Goal: Task Accomplishment & Management: Manage account settings

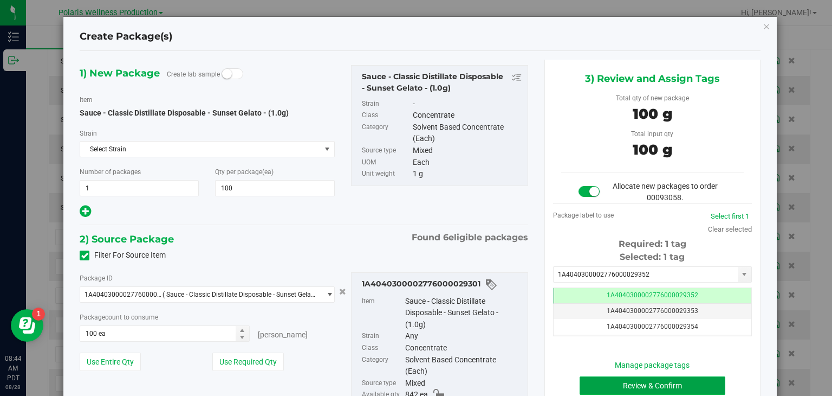
click at [623, 380] on button "Review & Confirm" at bounding box center [653, 385] width 146 height 18
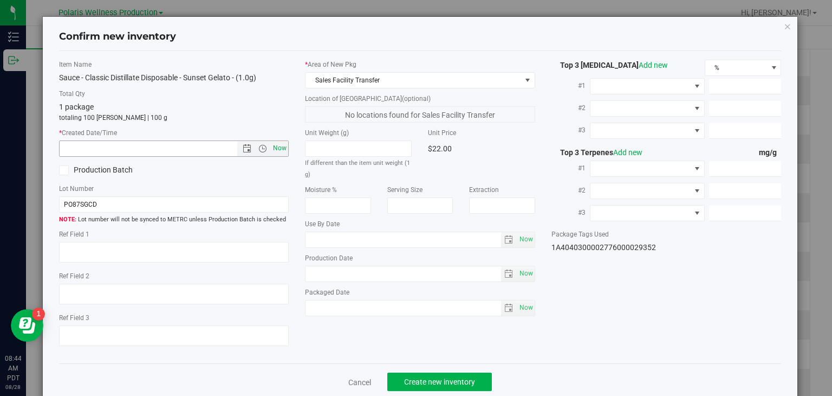
click at [281, 148] on span "Now" at bounding box center [280, 148] width 18 height 16
type input "8/28/2025 8:44 AM"
click at [444, 377] on span "Create new inventory" at bounding box center [439, 381] width 71 height 9
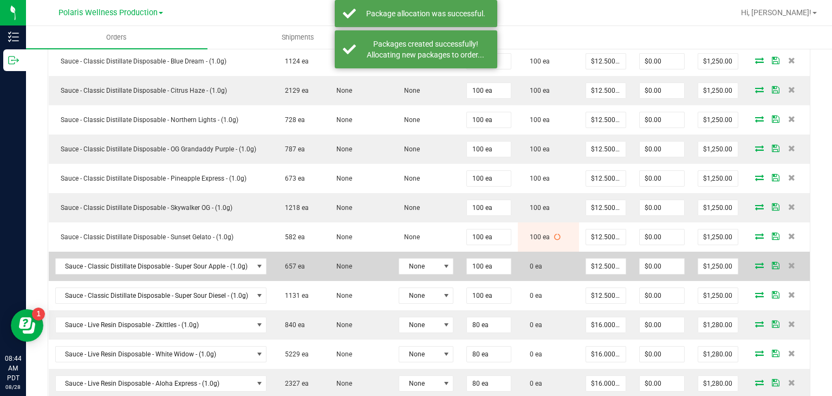
click at [755, 262] on icon at bounding box center [759, 265] width 9 height 7
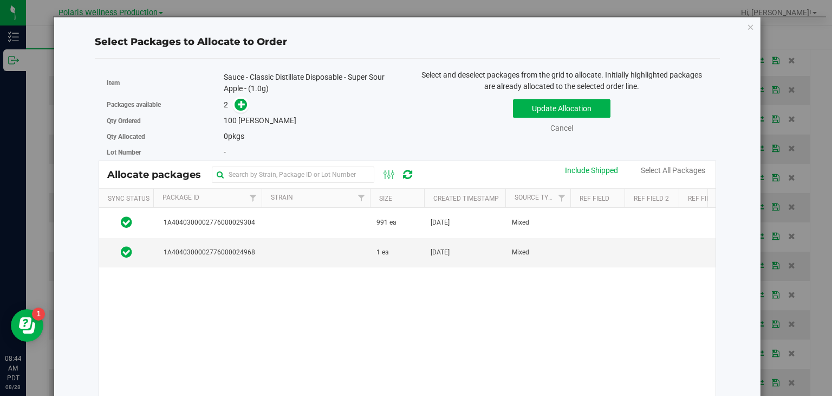
click at [422, 223] on td "991 ea" at bounding box center [397, 223] width 54 height 30
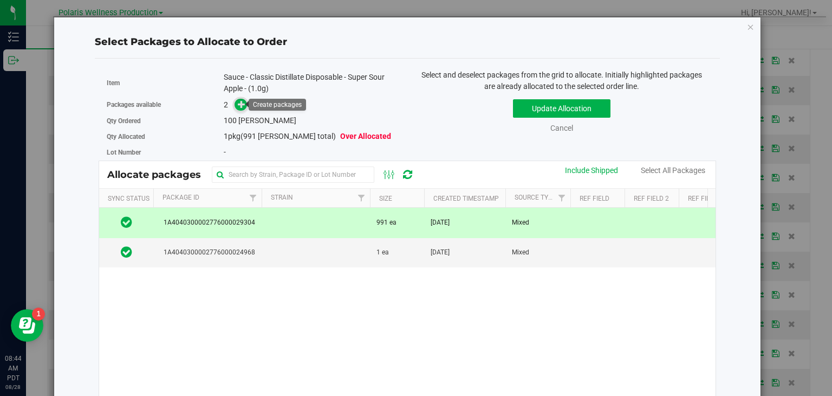
click at [239, 105] on icon at bounding box center [242, 104] width 8 height 8
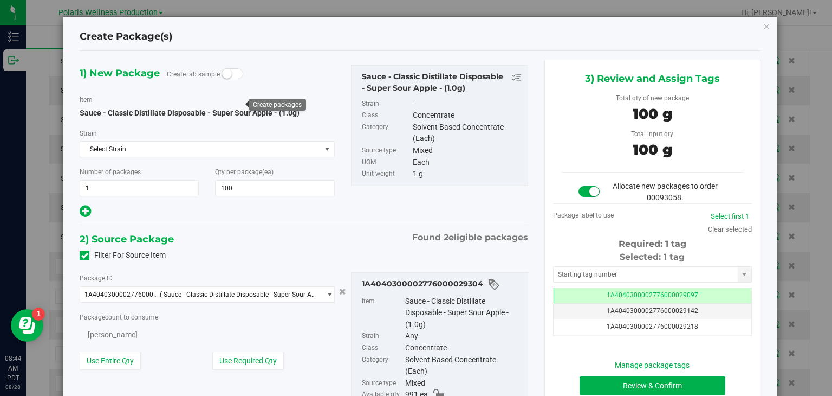
type input "100"
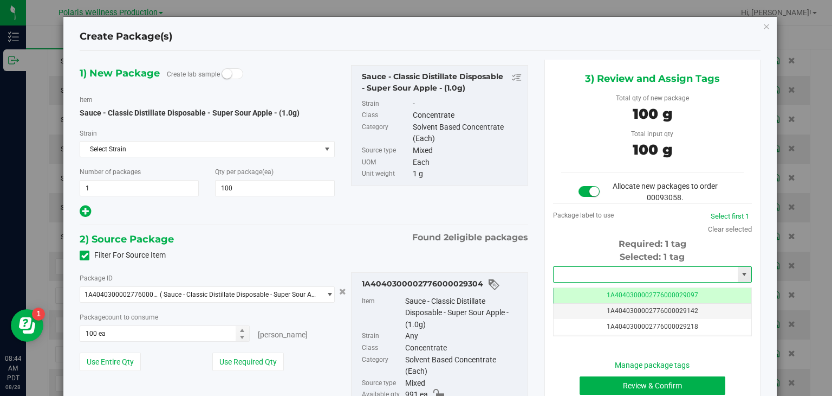
click at [607, 267] on input "text" at bounding box center [646, 274] width 184 height 15
click at [612, 291] on li "1A4040300002776000029353" at bounding box center [646, 292] width 196 height 16
type input "1A4040300002776000029353"
click at [656, 387] on button "Review & Confirm" at bounding box center [653, 385] width 146 height 18
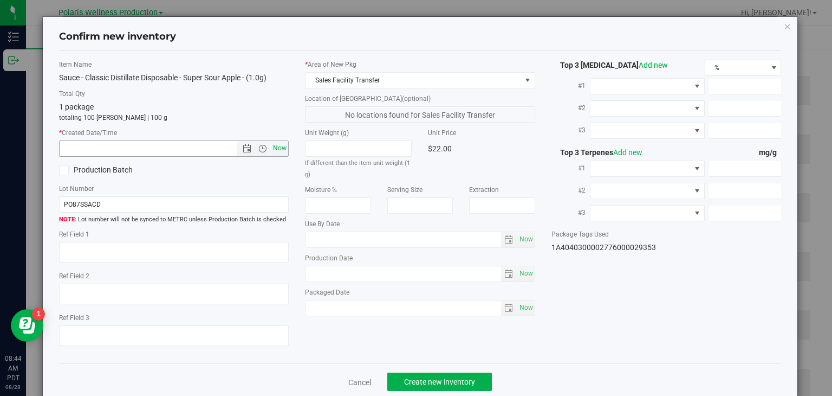
click at [285, 146] on span "Now" at bounding box center [280, 148] width 18 height 16
type input "8/28/2025 8:44 AM"
click at [425, 372] on button "Create new inventory" at bounding box center [439, 381] width 105 height 18
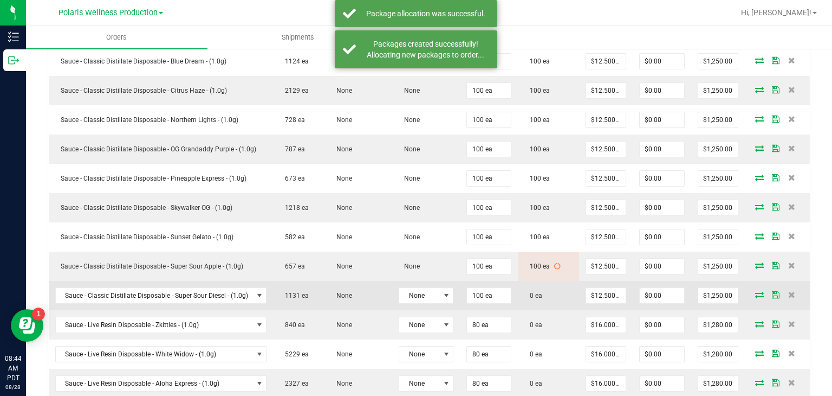
click at [756, 291] on span at bounding box center [760, 294] width 16 height 7
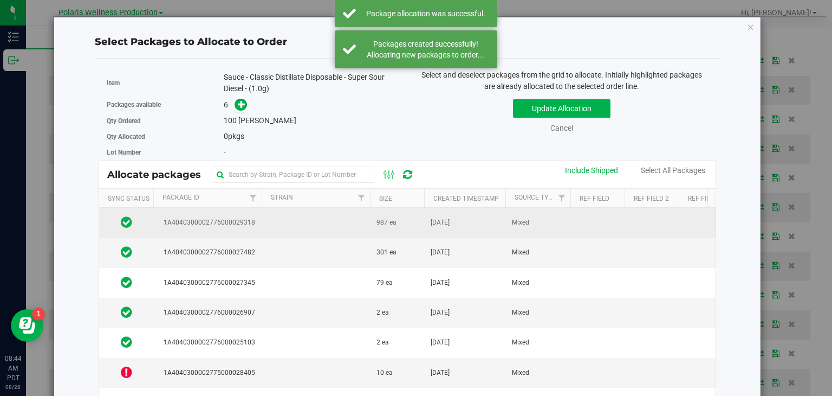
click at [499, 224] on td "Aug 27, 2025" at bounding box center [464, 223] width 81 height 30
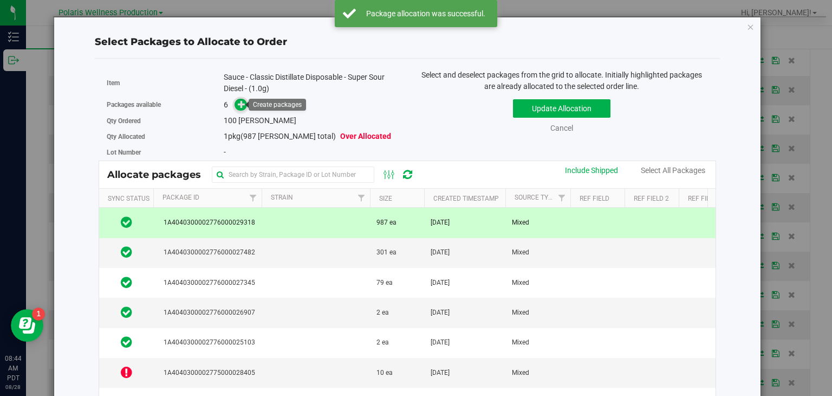
click at [239, 107] on icon at bounding box center [242, 104] width 8 height 8
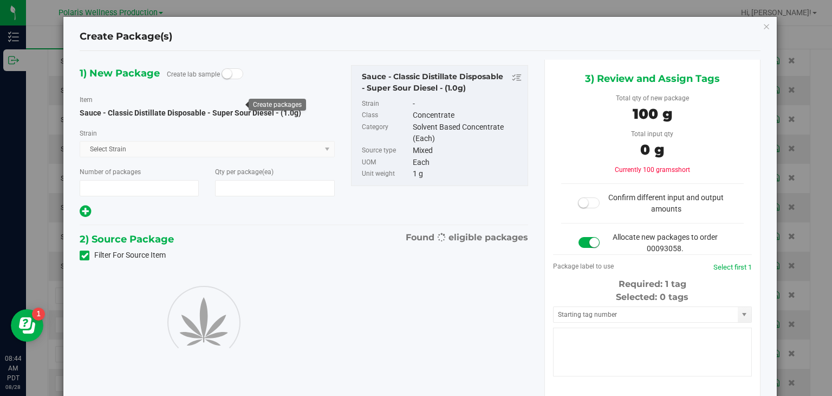
type input "1"
type input "100"
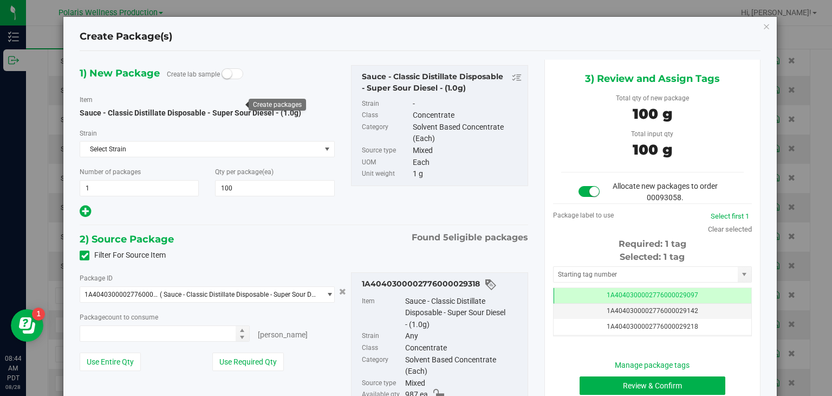
type input "100 ea"
click at [566, 271] on input "text" at bounding box center [646, 274] width 184 height 15
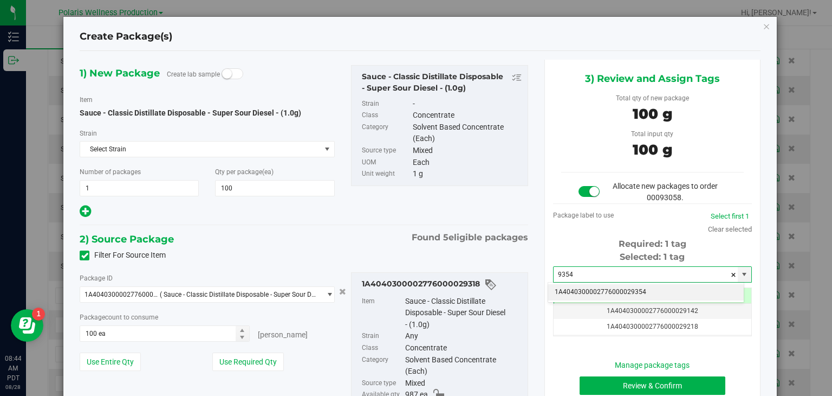
click at [589, 287] on li "1A4040300002776000029354" at bounding box center [646, 292] width 196 height 16
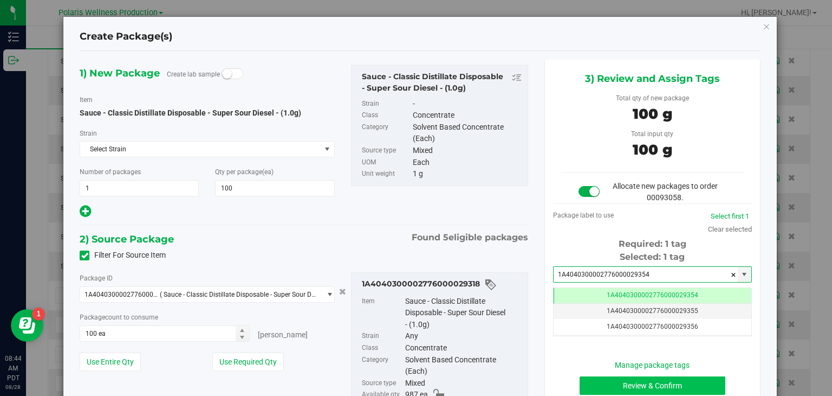
type input "1A4040300002776000029354"
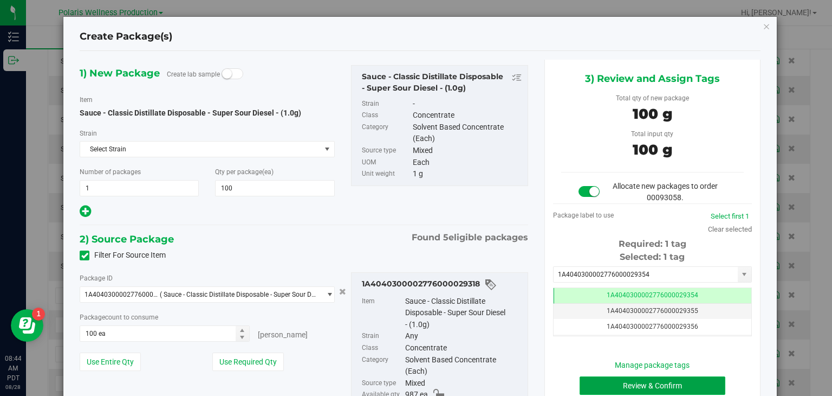
click at [632, 378] on button "Review & Confirm" at bounding box center [653, 385] width 146 height 18
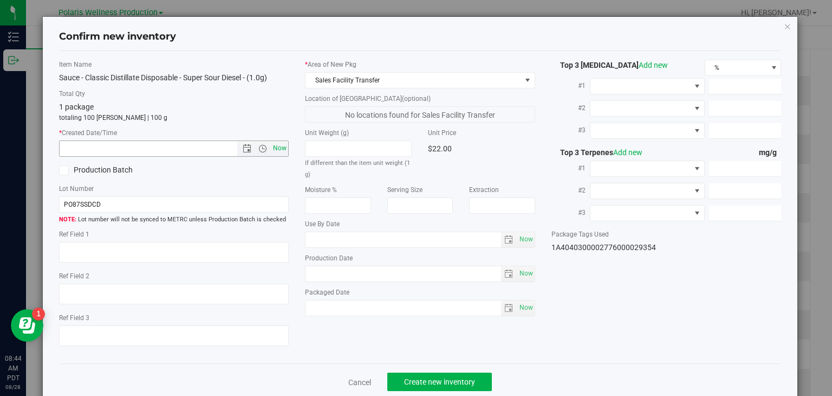
click at [282, 153] on span "Now" at bounding box center [280, 148] width 18 height 16
type input "8/28/2025 8:44 AM"
click at [426, 381] on span "Create new inventory" at bounding box center [439, 381] width 71 height 9
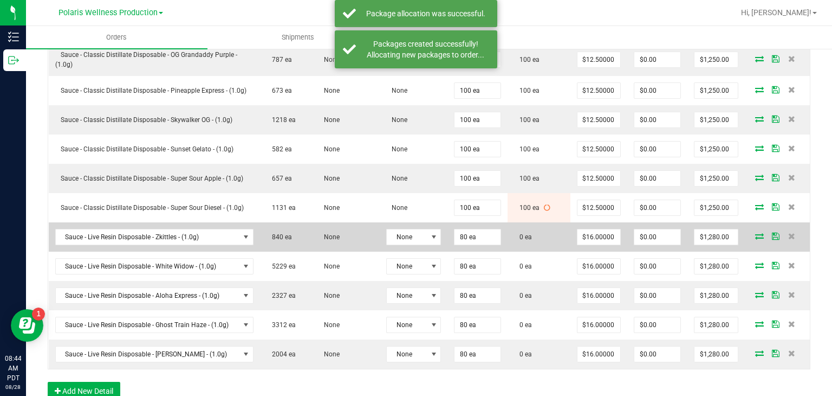
click at [755, 233] on icon at bounding box center [759, 235] width 9 height 7
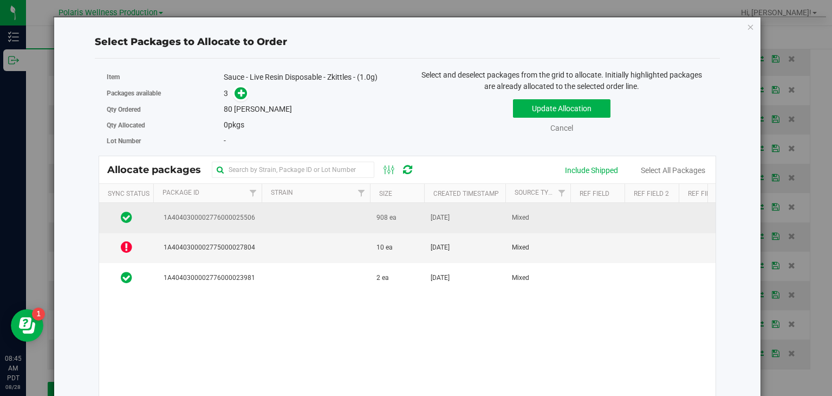
click at [402, 213] on td "908 ea" at bounding box center [397, 218] width 54 height 30
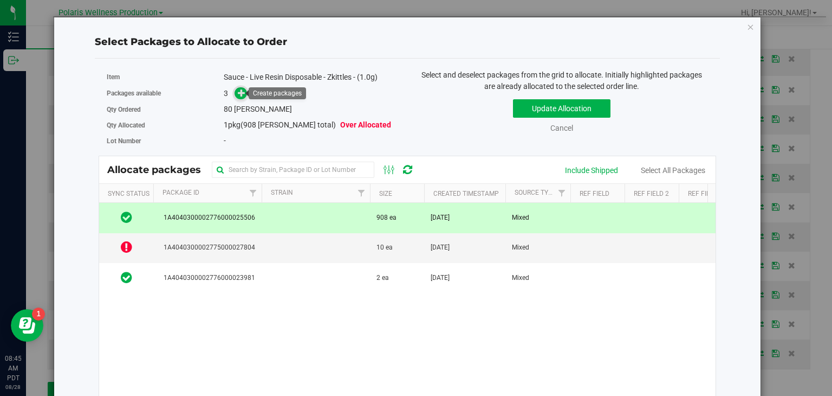
click at [241, 93] on icon at bounding box center [242, 92] width 8 height 8
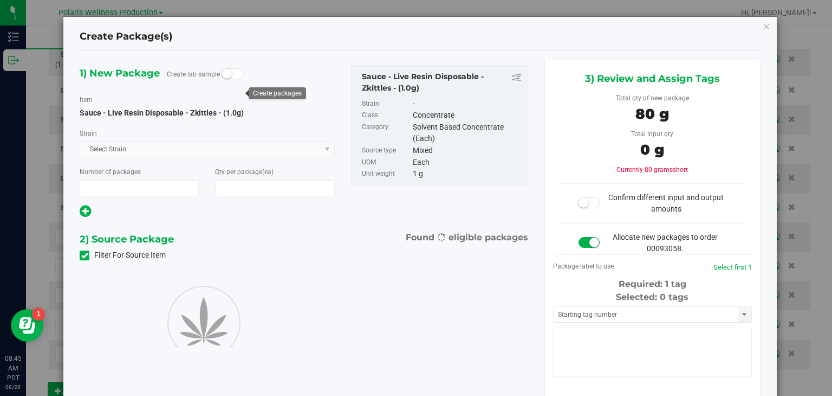
type input "1"
type input "80"
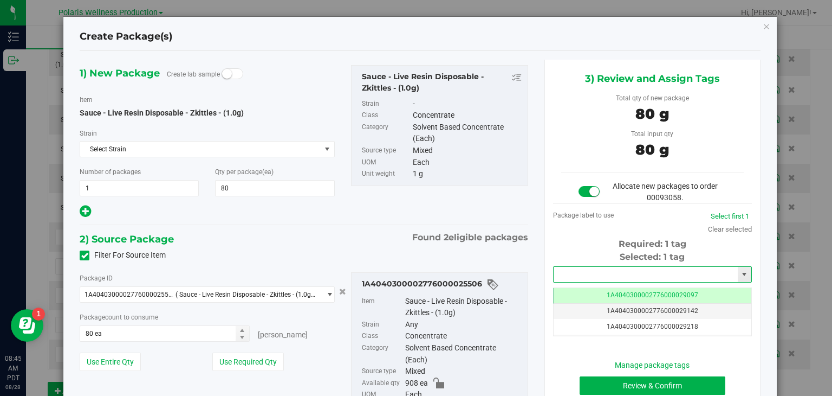
click at [608, 272] on input "text" at bounding box center [646, 274] width 184 height 15
click at [619, 287] on li "1A4040300002776000029355" at bounding box center [646, 292] width 196 height 16
type input "1A4040300002776000029355"
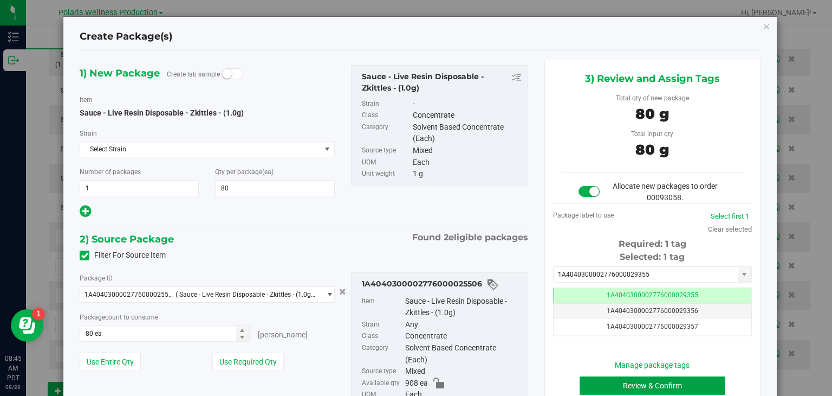
click at [623, 390] on button "Review & Confirm" at bounding box center [653, 385] width 146 height 18
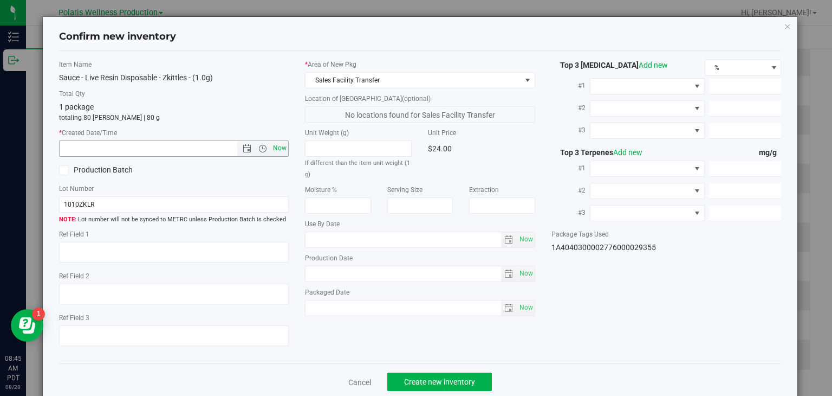
click at [282, 148] on span "Now" at bounding box center [280, 148] width 18 height 16
type input "8/28/2025 8:45 AM"
click at [436, 380] on span "Create new inventory" at bounding box center [439, 381] width 71 height 9
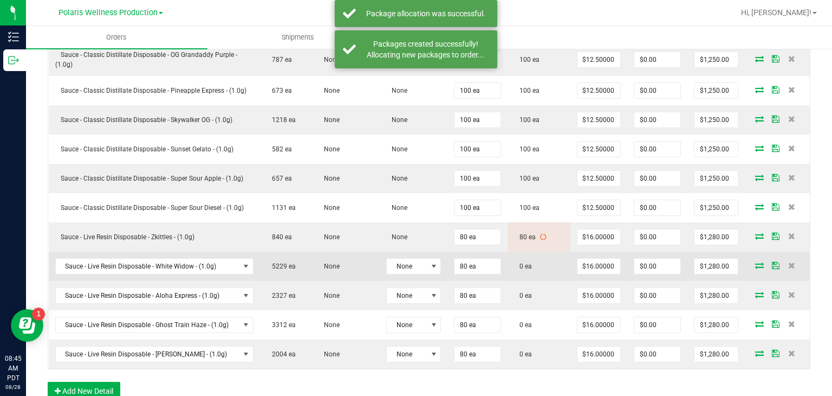
click at [755, 262] on icon at bounding box center [759, 265] width 9 height 7
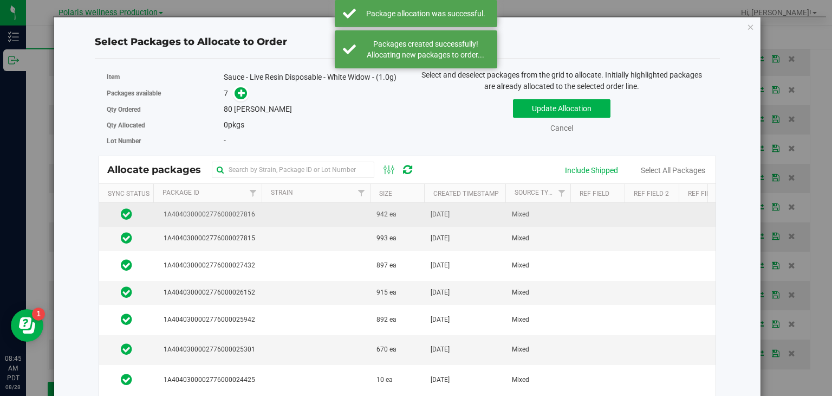
click at [293, 216] on td at bounding box center [316, 215] width 108 height 24
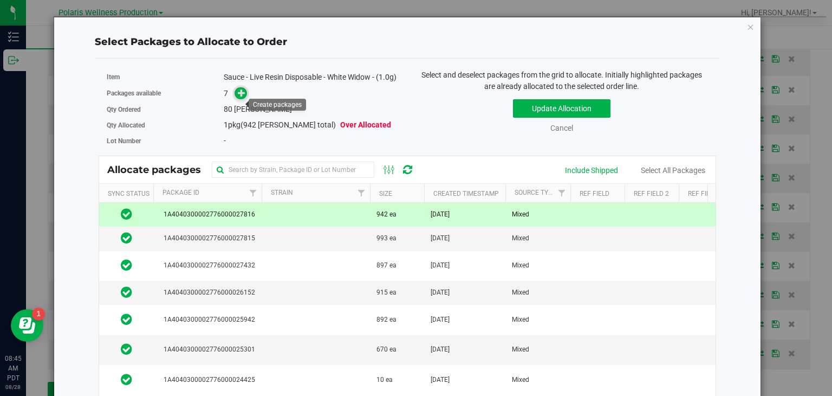
click at [243, 96] on icon at bounding box center [242, 93] width 8 height 8
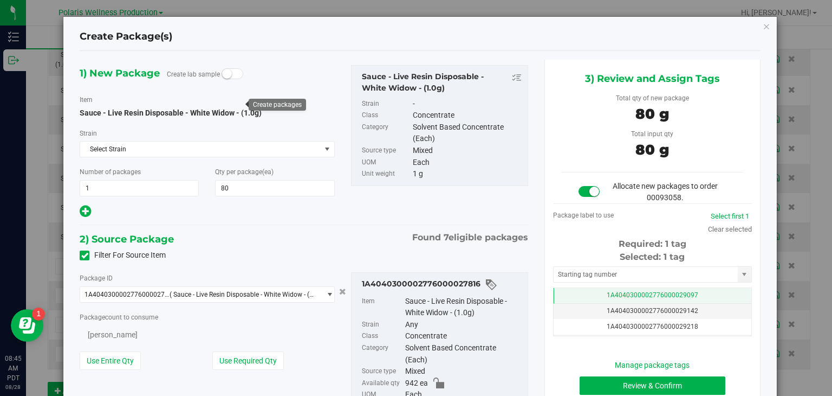
type input "80"
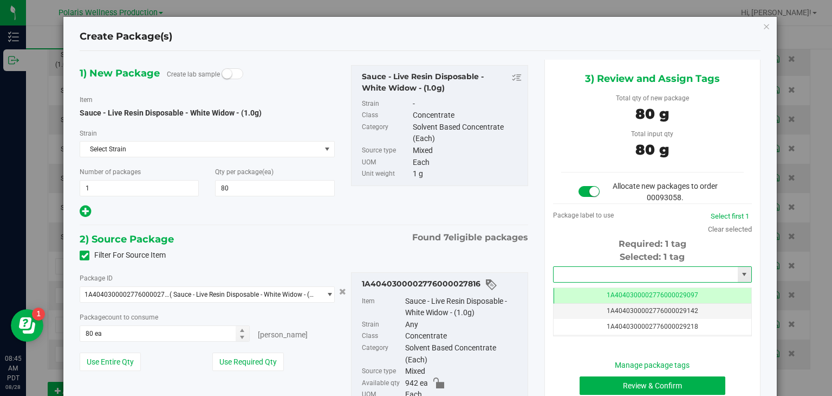
click at [611, 276] on input "text" at bounding box center [646, 274] width 184 height 15
click at [612, 290] on li "1A4040300002776000029356" at bounding box center [646, 292] width 196 height 16
type input "1A4040300002776000029356"
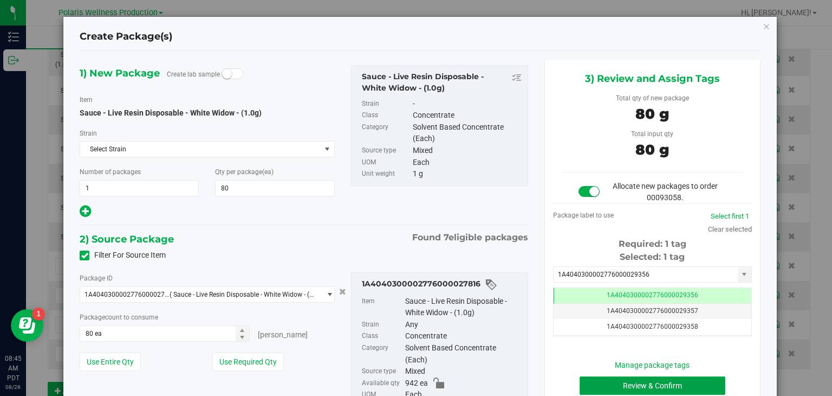
click at [611, 383] on button "Review & Confirm" at bounding box center [653, 385] width 146 height 18
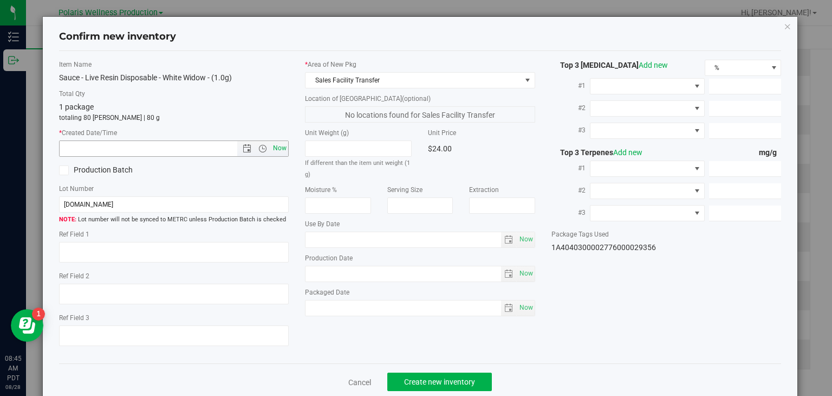
click at [282, 146] on span "Now" at bounding box center [280, 148] width 18 height 16
type input "8/28/2025 8:45 AM"
click at [424, 379] on span "Create new inventory" at bounding box center [439, 381] width 71 height 9
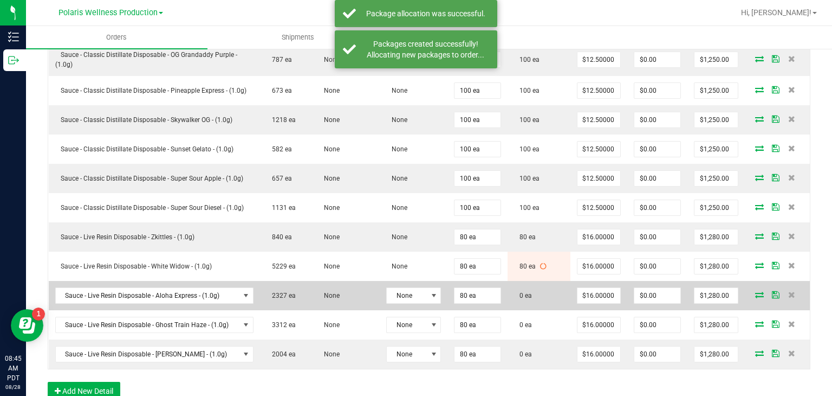
click at [755, 291] on icon at bounding box center [759, 294] width 9 height 7
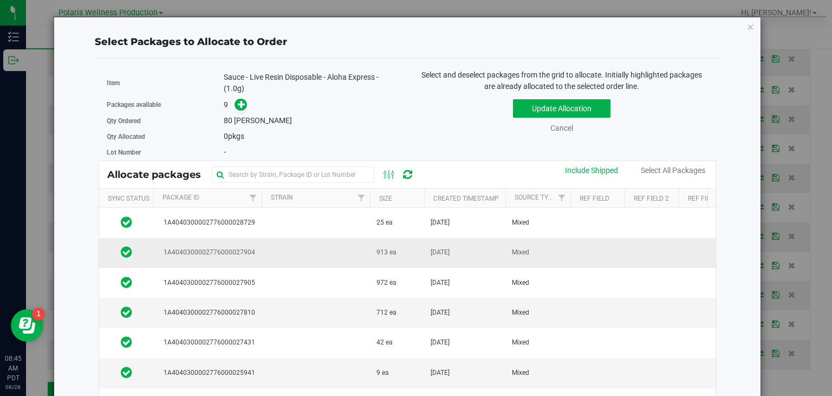
click at [412, 248] on td "913 ea" at bounding box center [397, 253] width 54 height 30
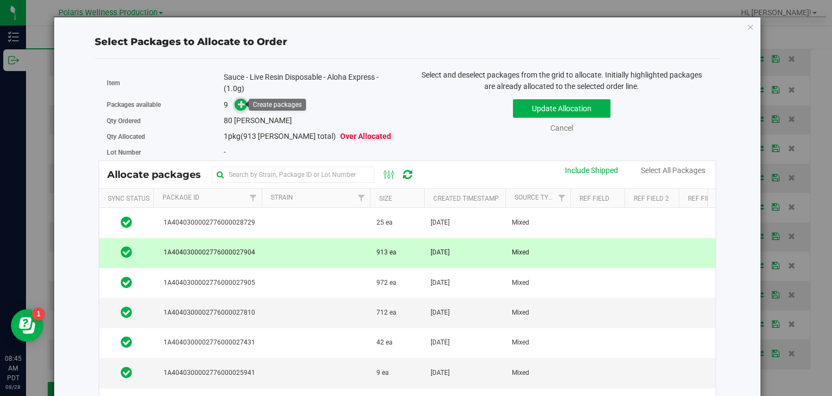
click at [241, 105] on icon at bounding box center [242, 104] width 8 height 8
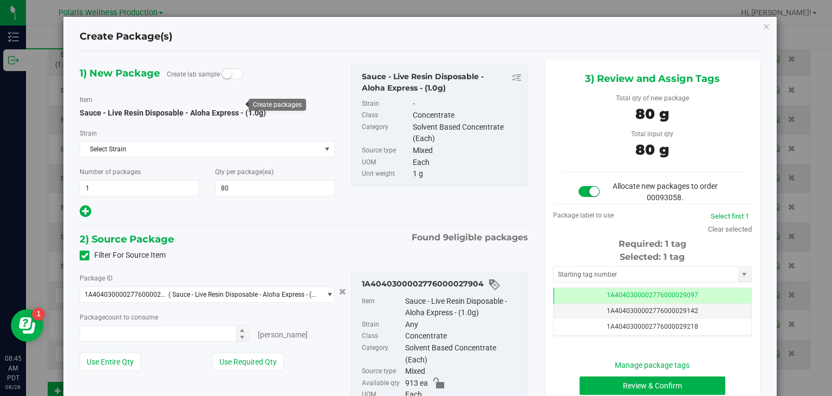
type input "80 ea"
click at [611, 272] on input "text" at bounding box center [646, 274] width 184 height 15
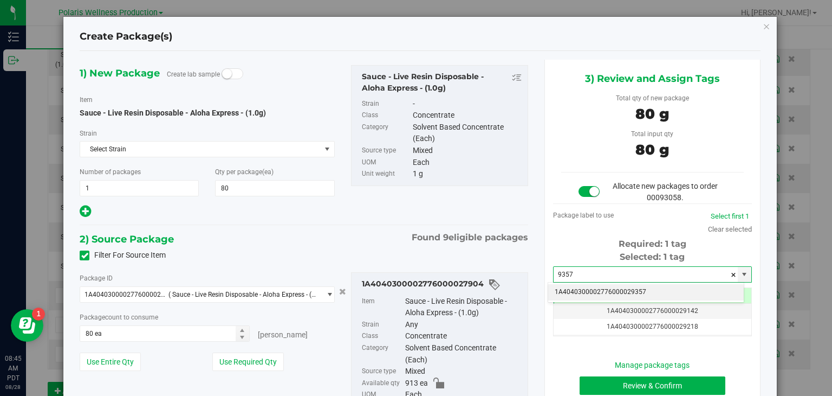
click at [611, 296] on li "1A4040300002776000029357" at bounding box center [646, 292] width 196 height 16
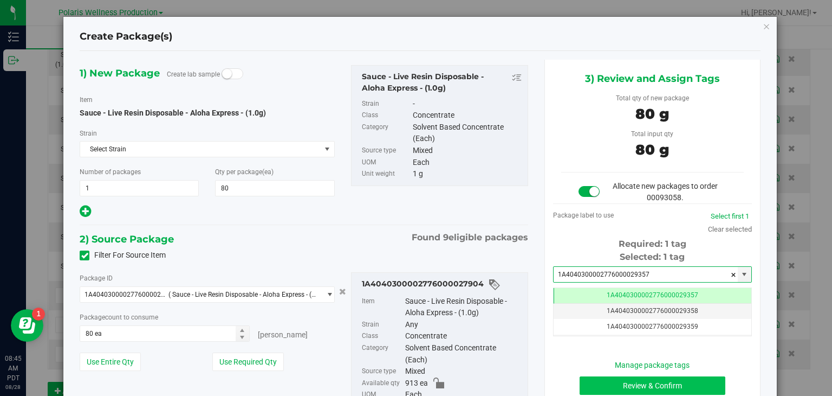
type input "1A4040300002776000029357"
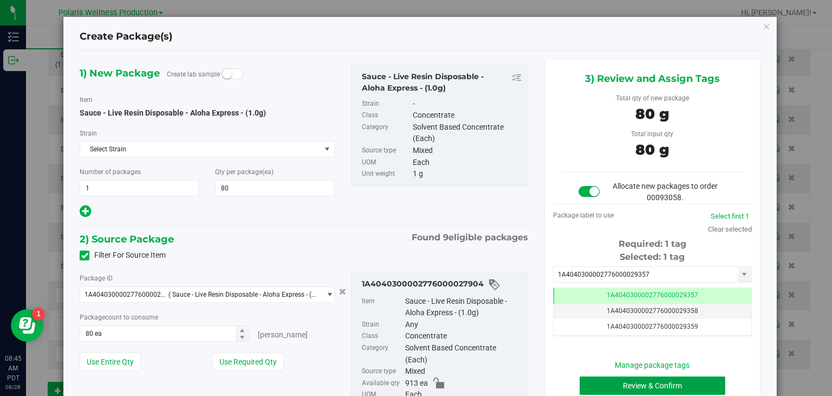
click at [631, 383] on button "Review & Confirm" at bounding box center [653, 385] width 146 height 18
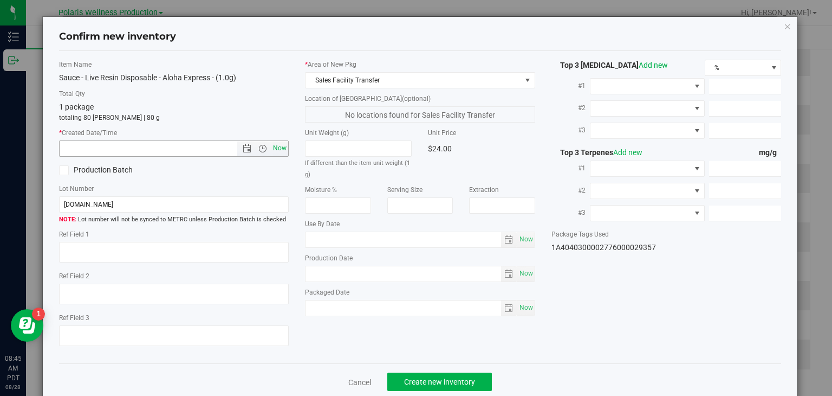
click at [276, 144] on span "Now" at bounding box center [280, 148] width 18 height 16
type input "8/28/2025 8:45 AM"
click at [436, 380] on span "Create new inventory" at bounding box center [439, 381] width 71 height 9
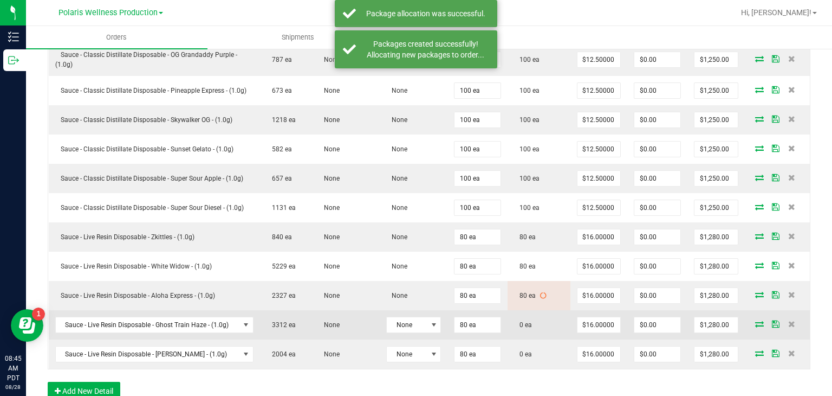
click at [755, 320] on icon at bounding box center [759, 323] width 9 height 7
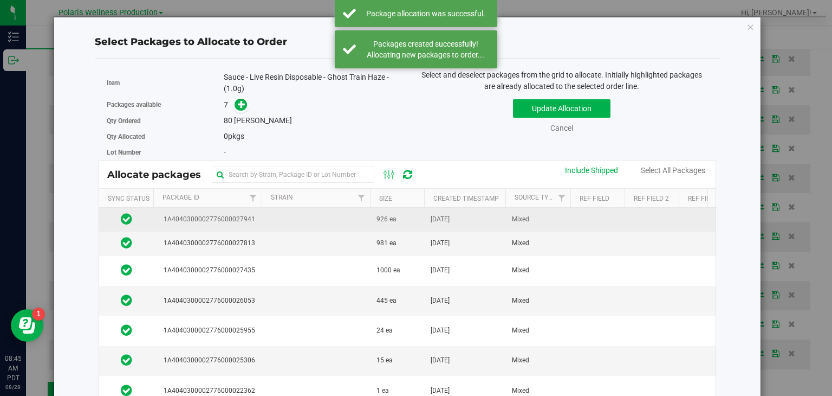
click at [373, 221] on td "926 ea" at bounding box center [397, 220] width 54 height 24
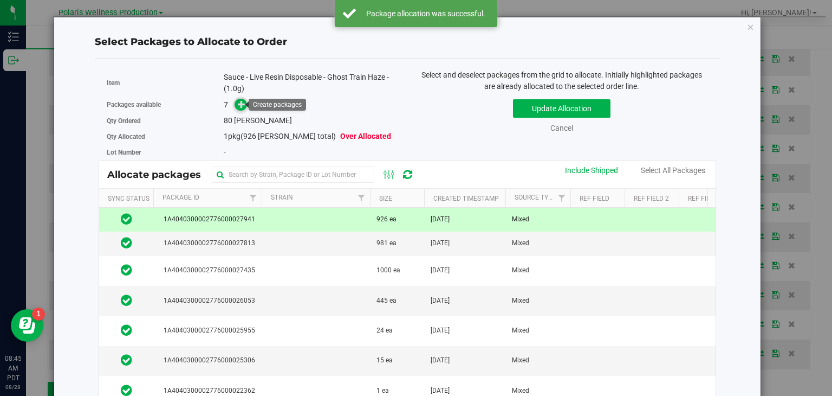
click at [238, 106] on icon at bounding box center [242, 104] width 8 height 8
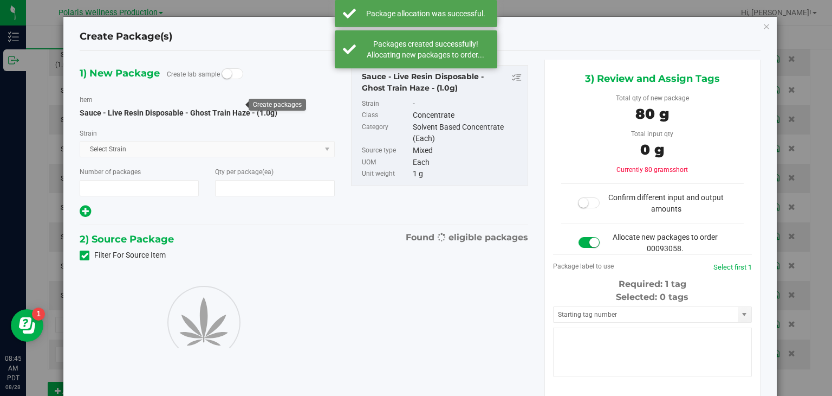
type input "1"
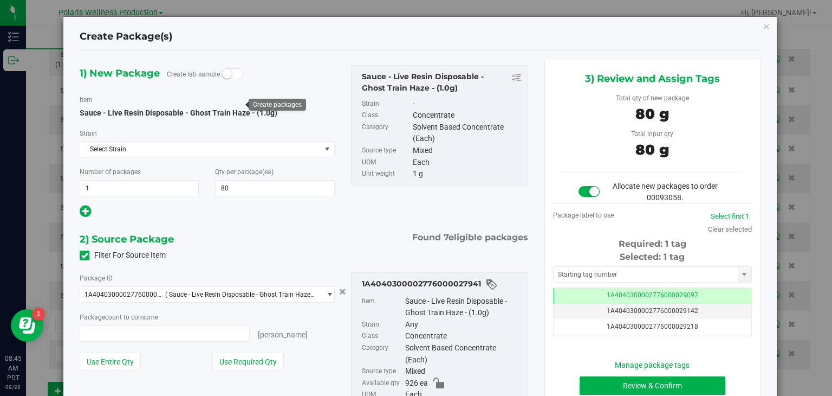
type input "80"
type input "80 ea"
click at [588, 276] on input "text" at bounding box center [646, 274] width 184 height 15
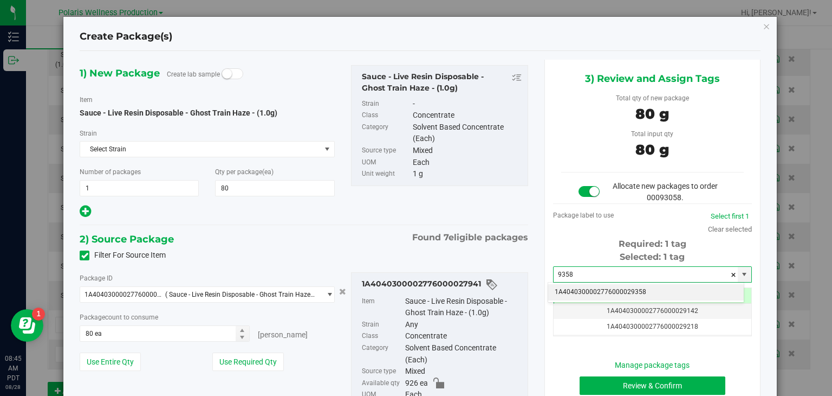
click at [595, 296] on li "1A4040300002776000029358" at bounding box center [646, 292] width 196 height 16
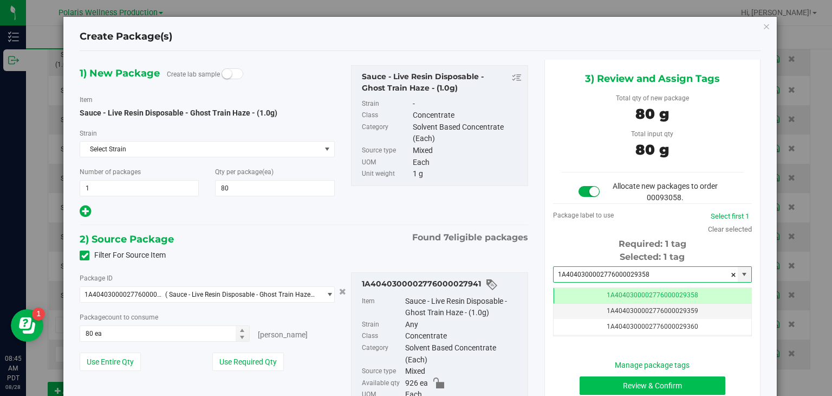
type input "1A4040300002776000029358"
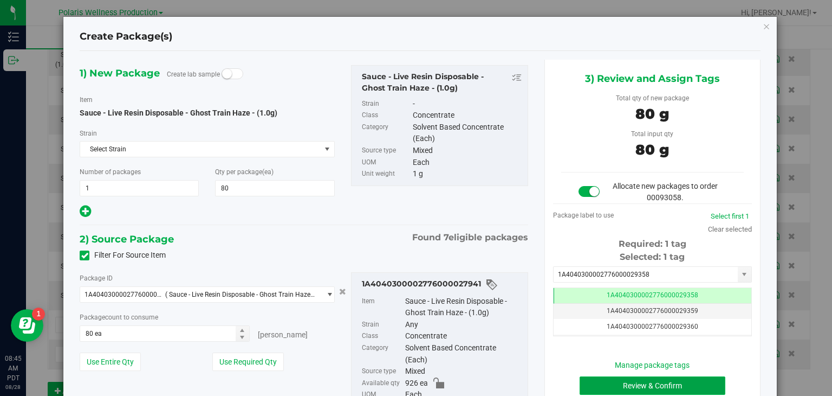
click at [636, 381] on button "Review & Confirm" at bounding box center [653, 385] width 146 height 18
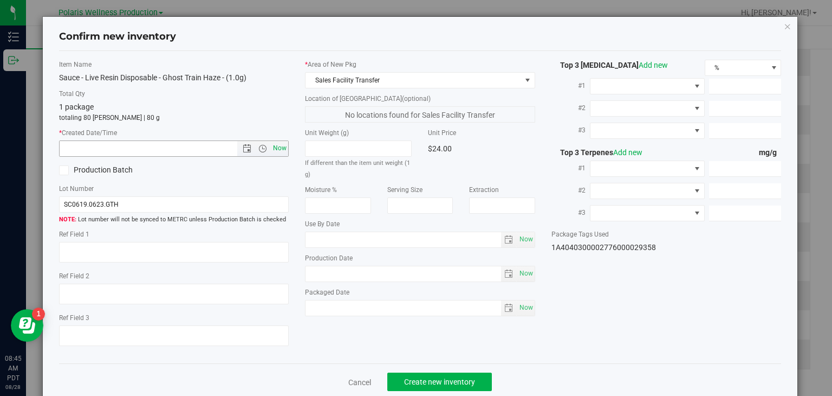
click at [279, 150] on span "Now" at bounding box center [280, 148] width 18 height 16
type input "8/28/2025 8:45 AM"
click at [422, 384] on span "Create new inventory" at bounding box center [439, 381] width 71 height 9
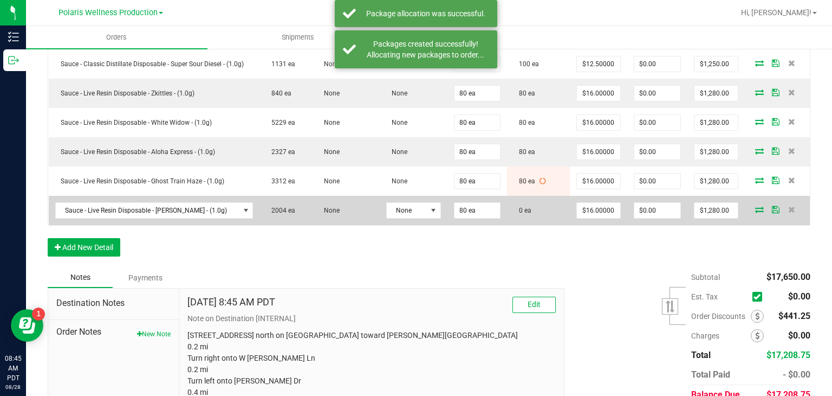
click at [755, 206] on icon at bounding box center [759, 209] width 9 height 7
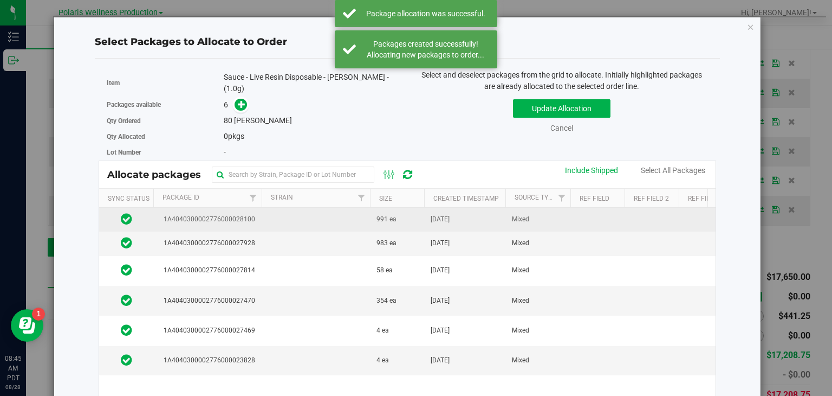
click at [446, 217] on span "Jul 9, 2025" at bounding box center [440, 219] width 19 height 10
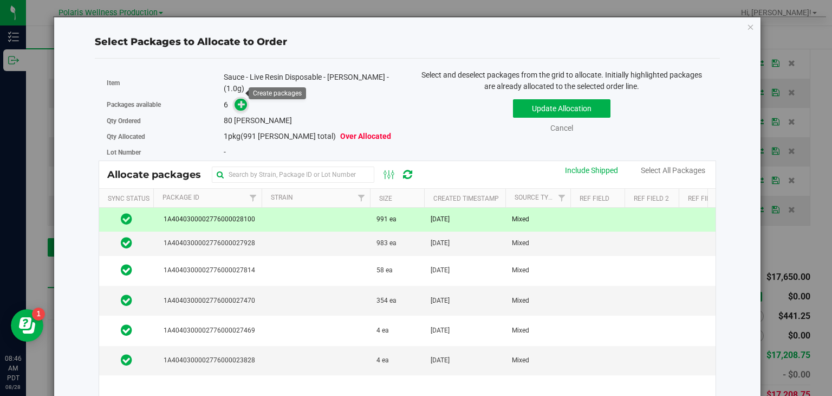
click at [241, 100] on icon at bounding box center [242, 104] width 8 height 8
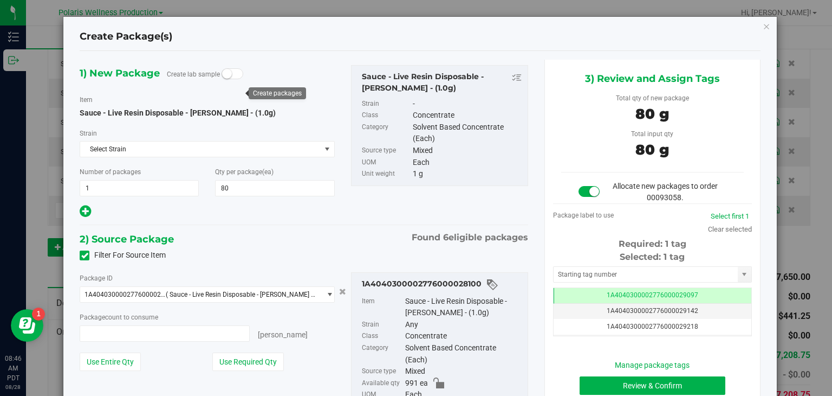
type input "80 ea"
click at [560, 273] on input "text" at bounding box center [646, 274] width 184 height 15
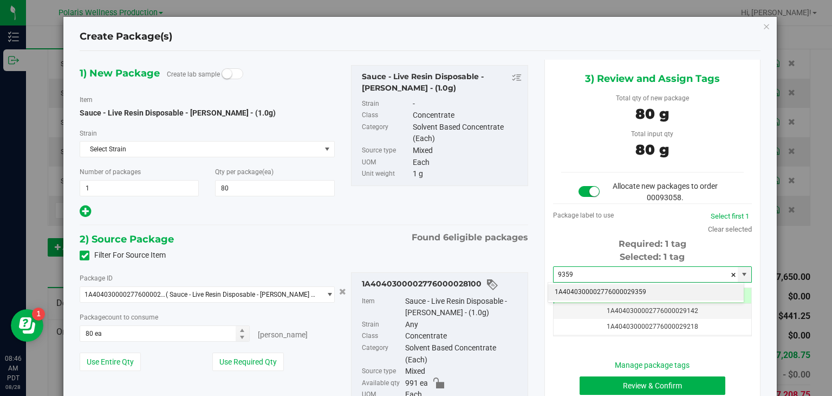
click at [587, 294] on li "1A4040300002776000029359" at bounding box center [646, 292] width 196 height 16
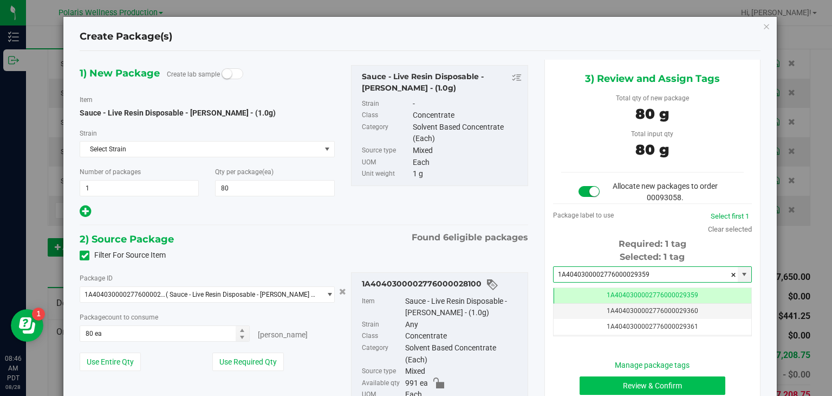
type input "1A4040300002776000029359"
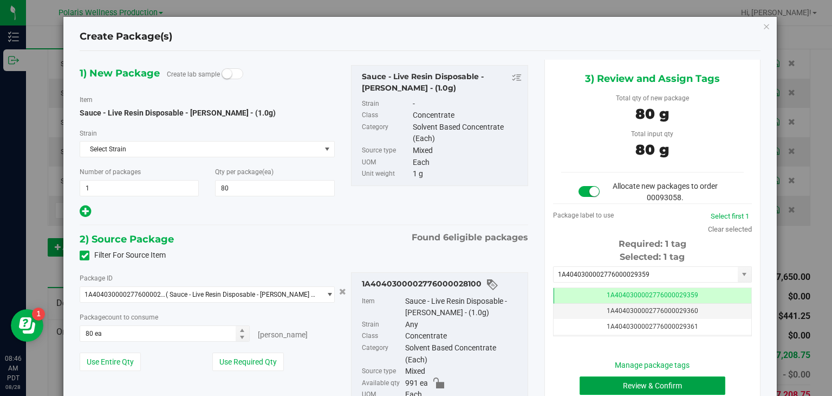
click at [632, 377] on button "Review & Confirm" at bounding box center [653, 385] width 146 height 18
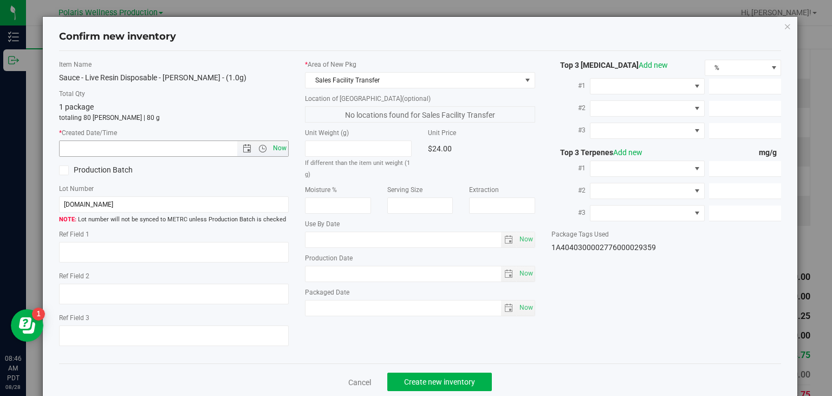
click at [276, 152] on span "Now" at bounding box center [280, 148] width 18 height 16
type input "8/28/2025 8:46 AM"
click at [423, 380] on span "Create new inventory" at bounding box center [439, 381] width 71 height 9
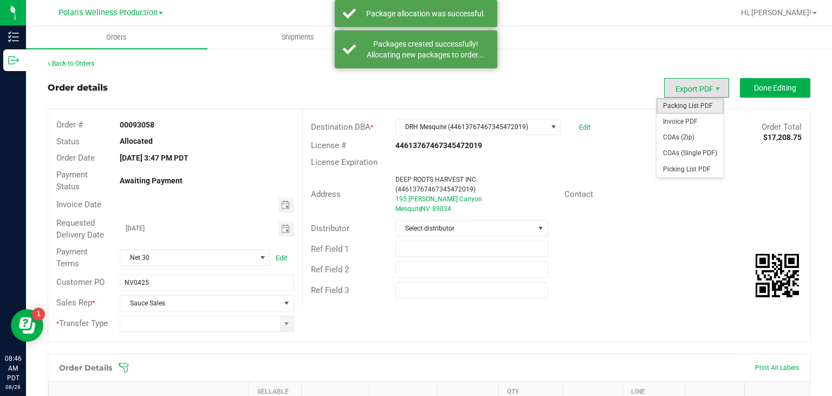
click at [676, 104] on span "Packing List PDF" at bounding box center [690, 106] width 67 height 16
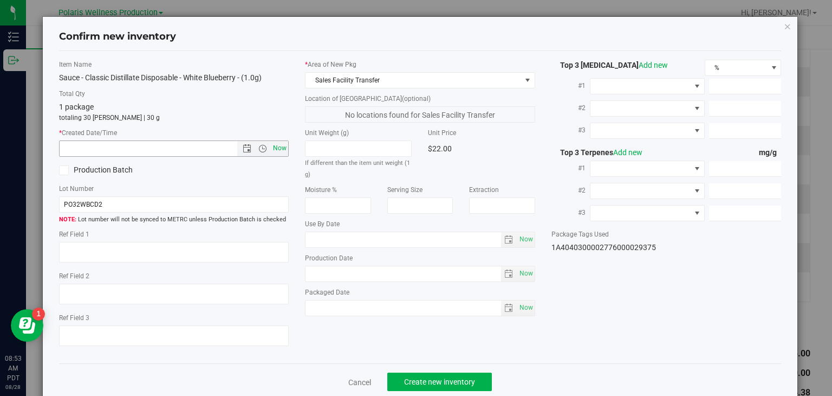
type input "8/28/2025 8:53 AM"
click at [443, 382] on span "Create new inventory" at bounding box center [439, 381] width 71 height 9
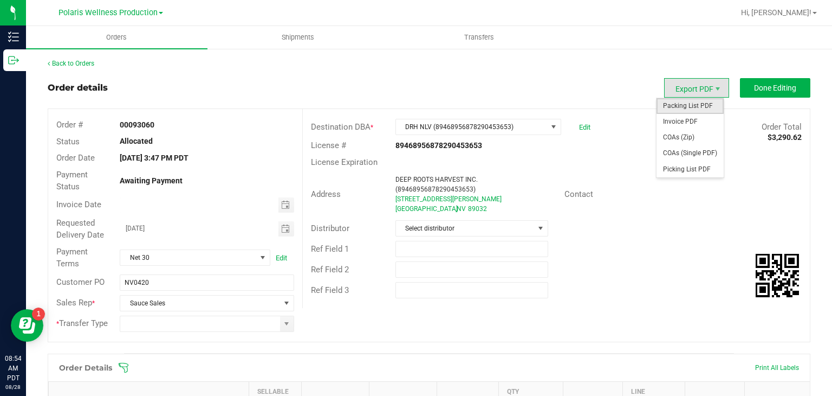
click at [683, 103] on span "Packing List PDF" at bounding box center [690, 106] width 67 height 16
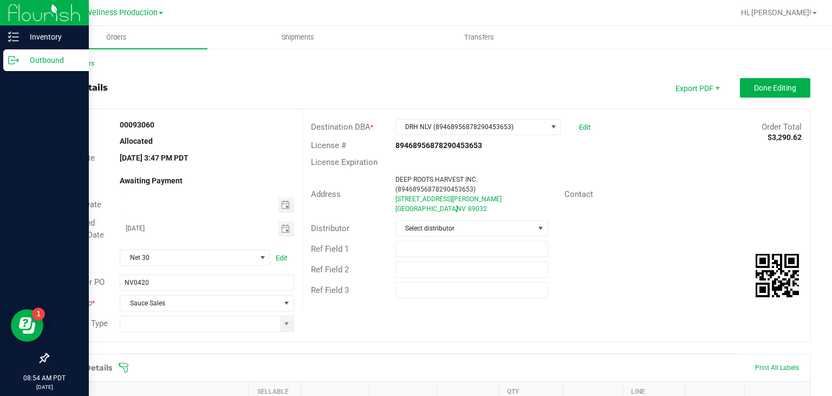
click at [28, 62] on p "Outbound" at bounding box center [51, 60] width 65 height 13
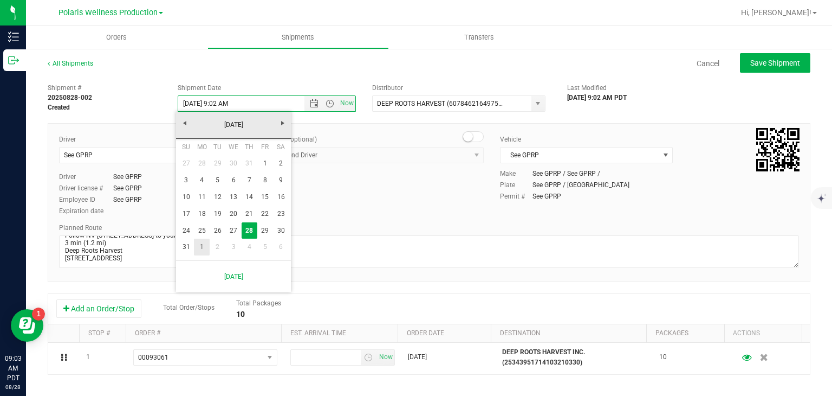
click at [199, 241] on link "1" at bounding box center [202, 246] width 16 height 17
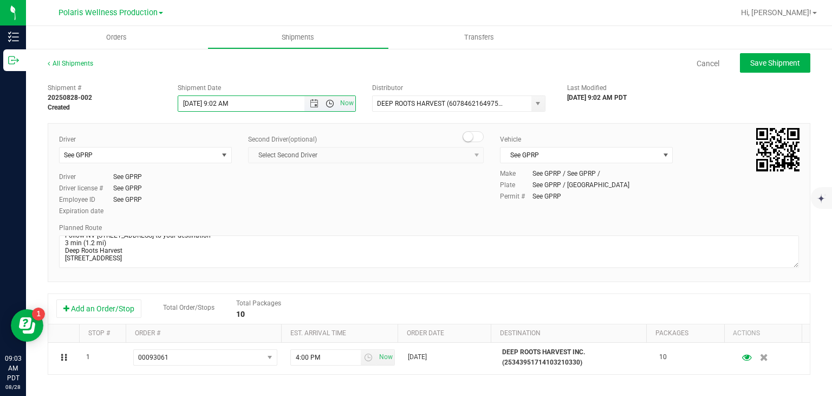
click at [321, 104] on span "Open the time view" at bounding box center [330, 103] width 18 height 9
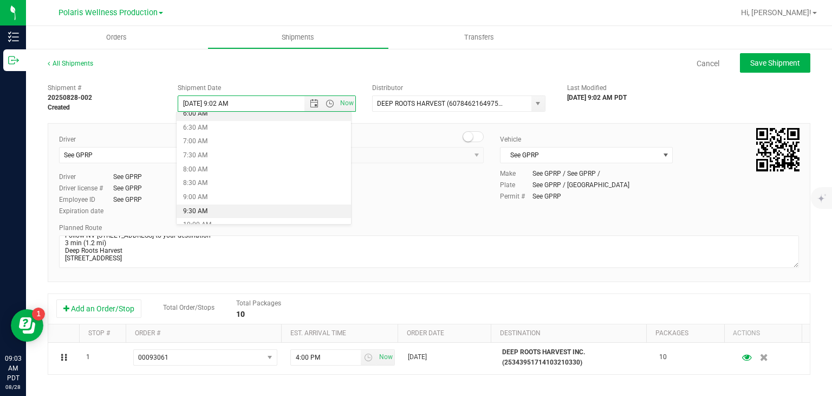
scroll to position [175, 0]
click at [222, 197] on li "9:00 AM" at bounding box center [264, 197] width 174 height 14
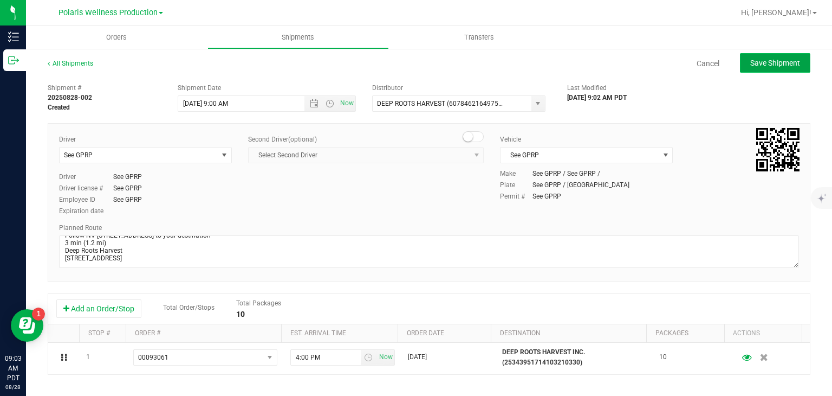
click at [779, 66] on span "Save Shipment" at bounding box center [775, 63] width 50 height 9
type input "[DATE] 4:00 PM"
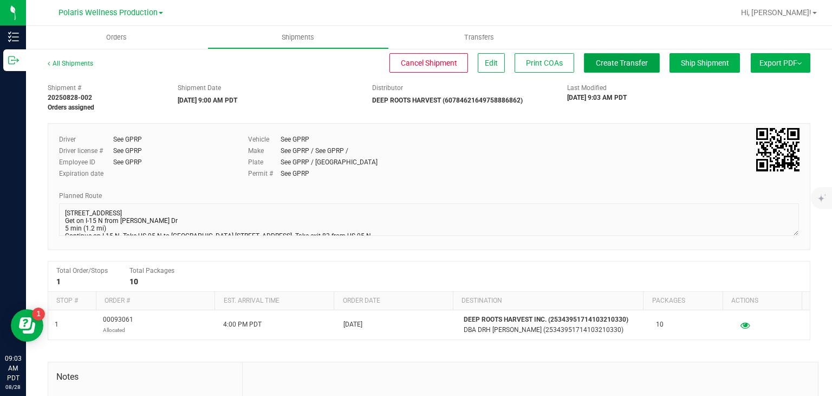
click at [628, 69] on button "Create Transfer" at bounding box center [622, 63] width 76 height 20
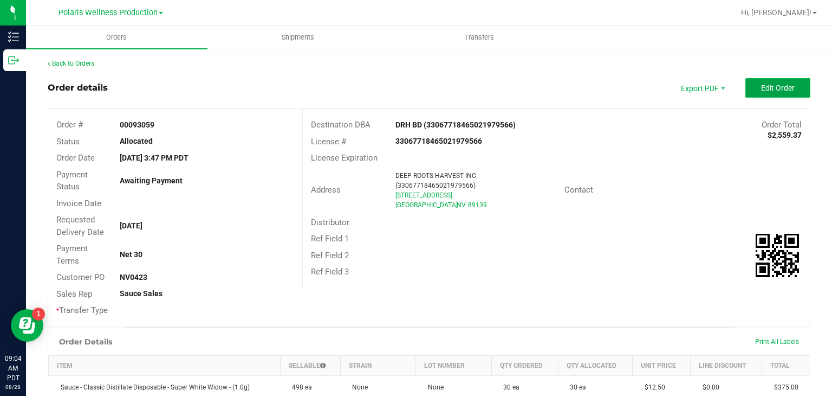
click at [761, 89] on span "Edit Order" at bounding box center [778, 87] width 34 height 9
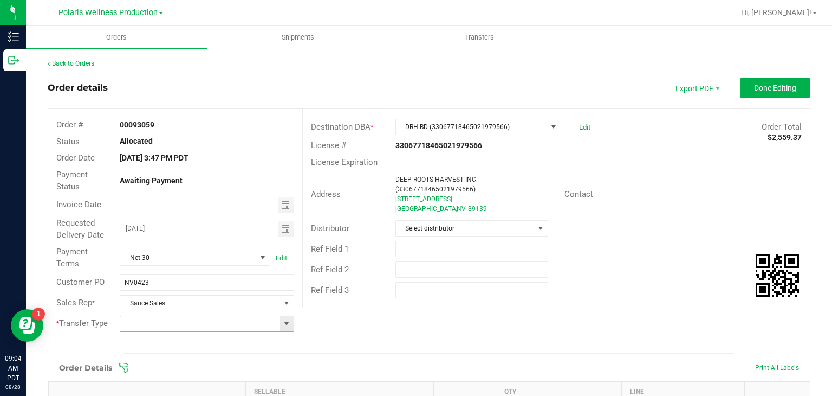
click at [284, 321] on span at bounding box center [286, 323] width 9 height 9
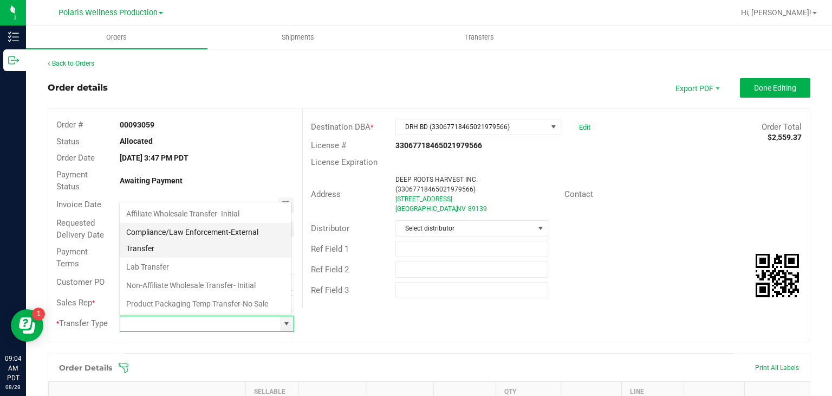
scroll to position [72, 0]
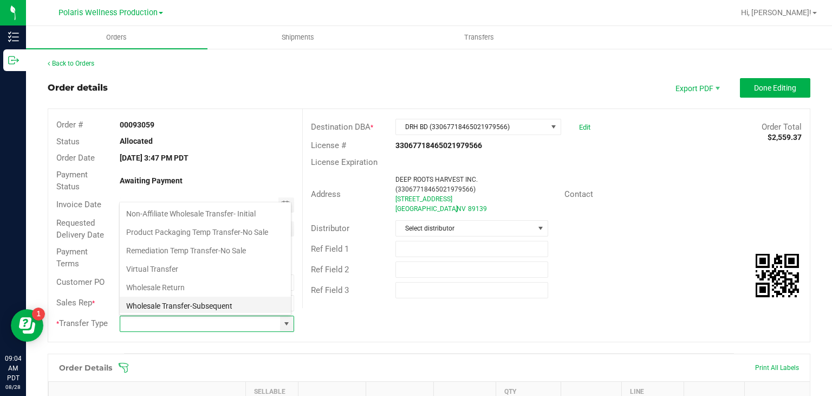
click at [188, 303] on li "Wholesale Transfer-Subsequent" at bounding box center [205, 305] width 171 height 18
type input "Wholesale Transfer-Subsequent"
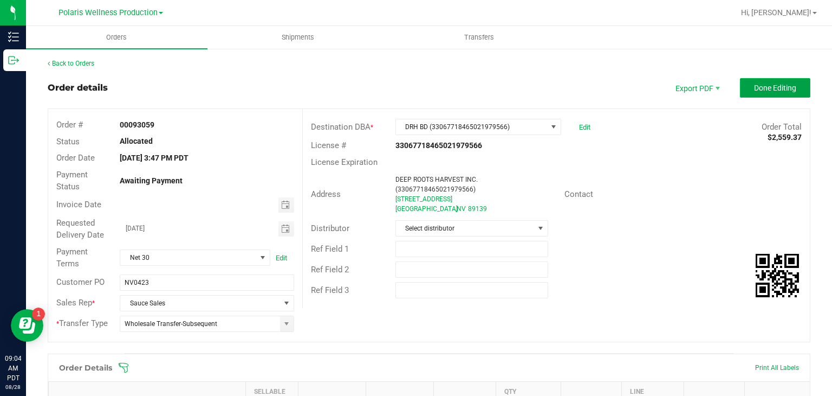
click at [744, 86] on button "Done Editing" at bounding box center [775, 88] width 70 height 20
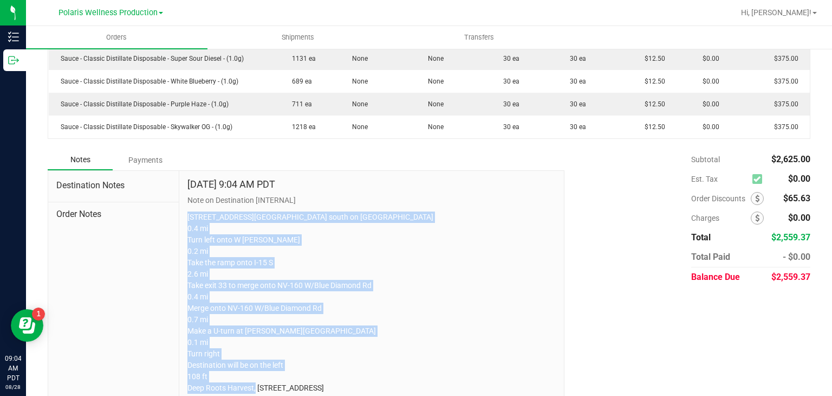
scroll to position [424, 0]
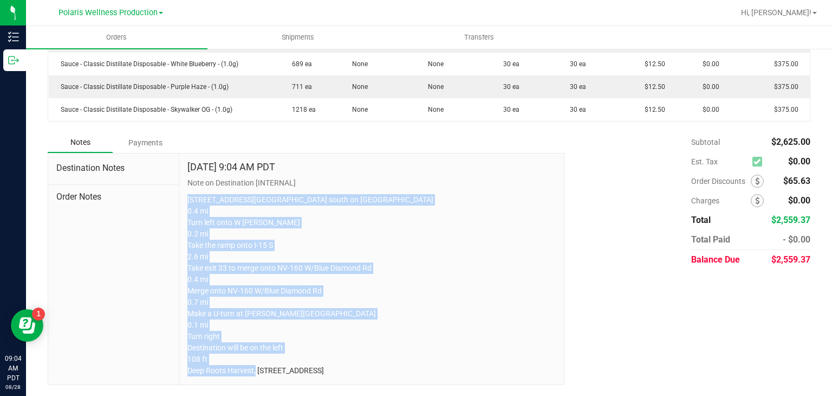
drag, startPoint x: 183, startPoint y: 211, endPoint x: 548, endPoint y: 420, distance: 421.6
click at [548, 395] on html "Inventory Outbound 09:04 AM PDT 08/28/2025 08/28 Polaris Wellness Production Hi…" at bounding box center [416, 198] width 832 height 396
copy p "5385 Polaris Ave Head south on Polaris Ave 0.4 mi Turn left onto W Russell Rd 0…"
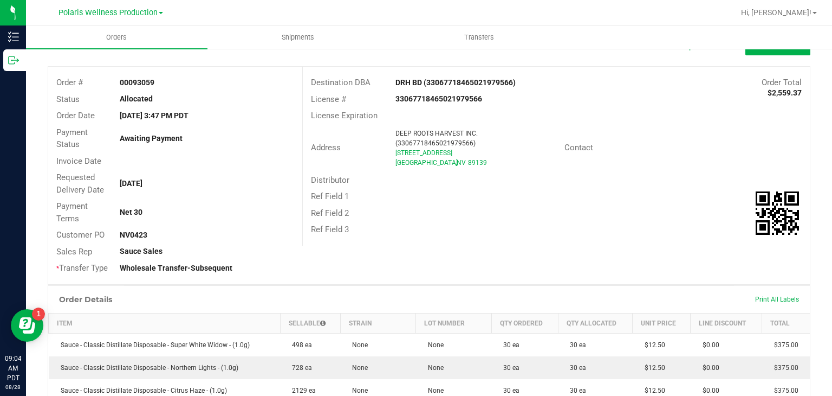
scroll to position [23, 0]
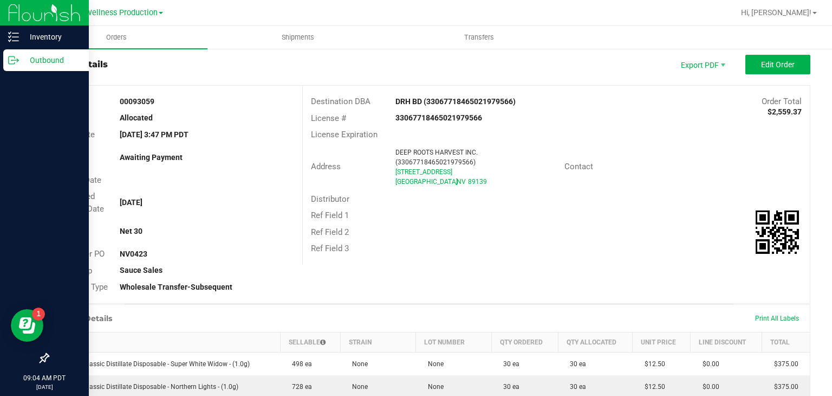
click at [17, 63] on icon at bounding box center [13, 60] width 11 height 11
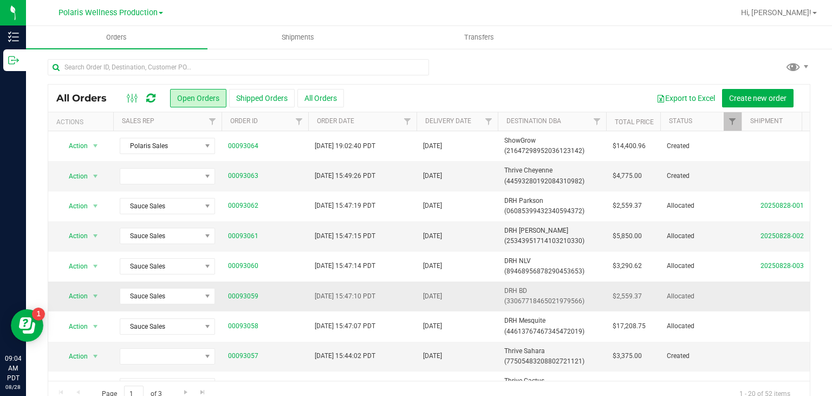
click at [491, 299] on td "Sep 02, 2025" at bounding box center [457, 296] width 81 height 30
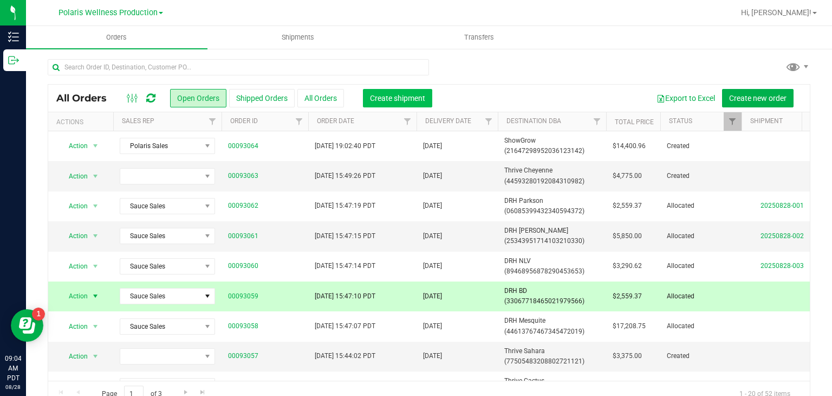
click at [397, 99] on span "Create shipment" at bounding box center [397, 98] width 55 height 9
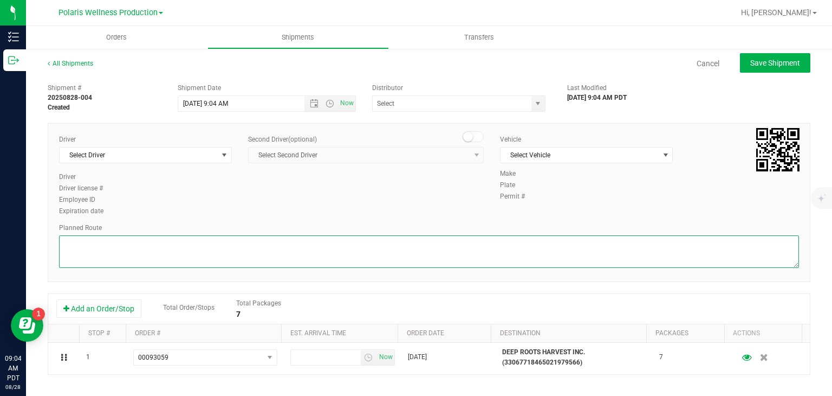
click at [335, 260] on textarea at bounding box center [429, 251] width 740 height 33
paste textarea "5385 Polaris Ave Head south on Polaris Ave 0.4 mi Turn left onto W Russell Rd 0…"
type textarea "5385 Polaris Ave Head south on Polaris Ave 0.4 mi Turn left onto W Russell Rd 0…"
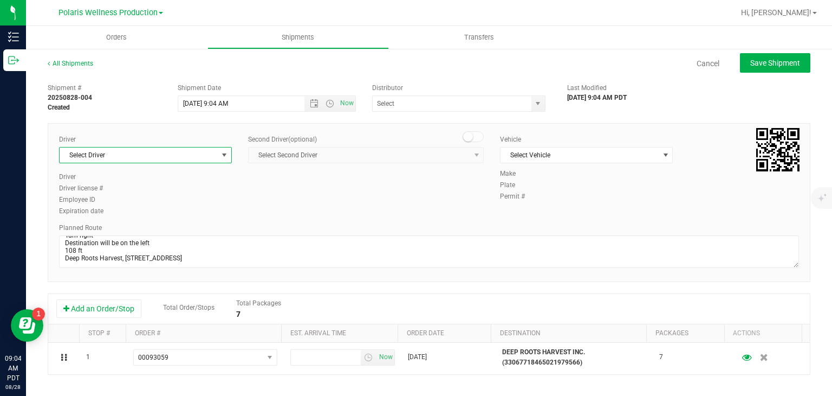
click at [213, 159] on span "Select Driver" at bounding box center [139, 154] width 158 height 15
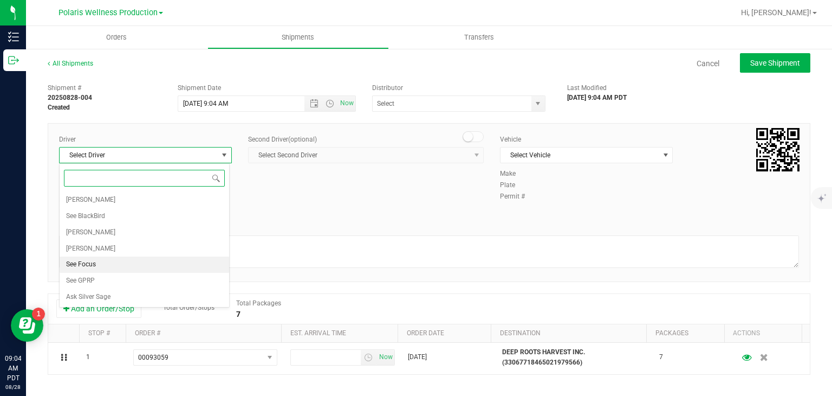
click at [120, 267] on li "See Focus" at bounding box center [145, 264] width 170 height 16
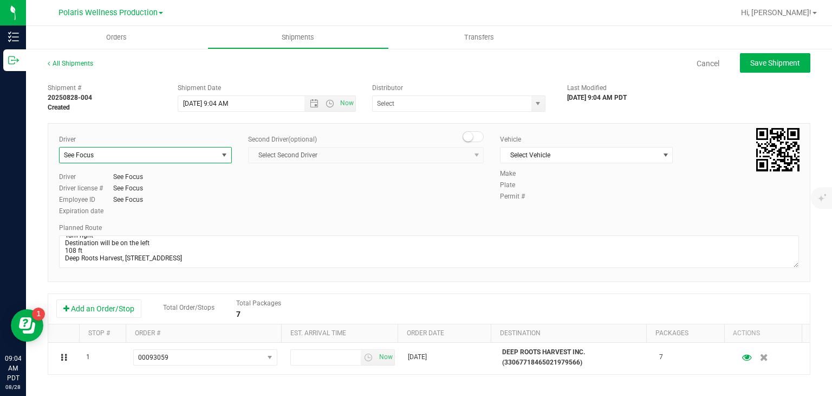
click at [223, 152] on span "select" at bounding box center [224, 155] width 9 height 9
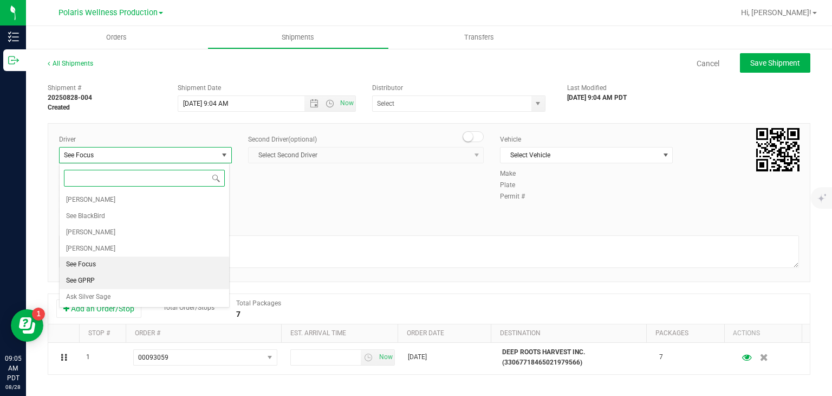
click at [111, 284] on li "See GPRP" at bounding box center [145, 281] width 170 height 16
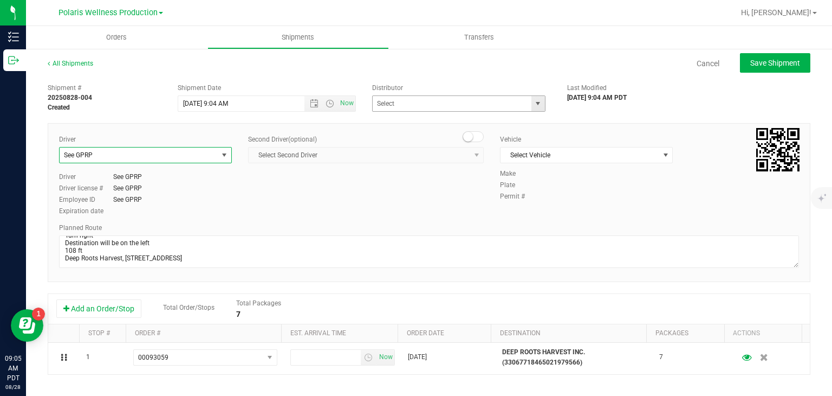
click at [534, 105] on span "select" at bounding box center [538, 103] width 9 height 9
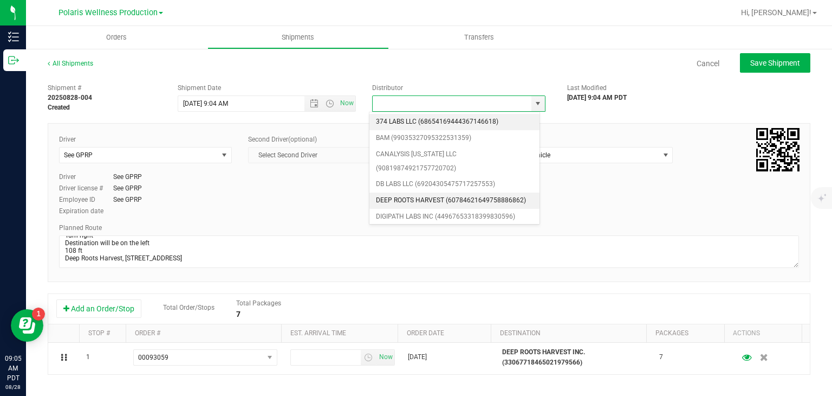
click at [440, 193] on li "DEEP ROOTS HARVEST (60784621649758886862)" at bounding box center [455, 200] width 170 height 16
type input "DEEP ROOTS HARVEST (60784621649758886862)"
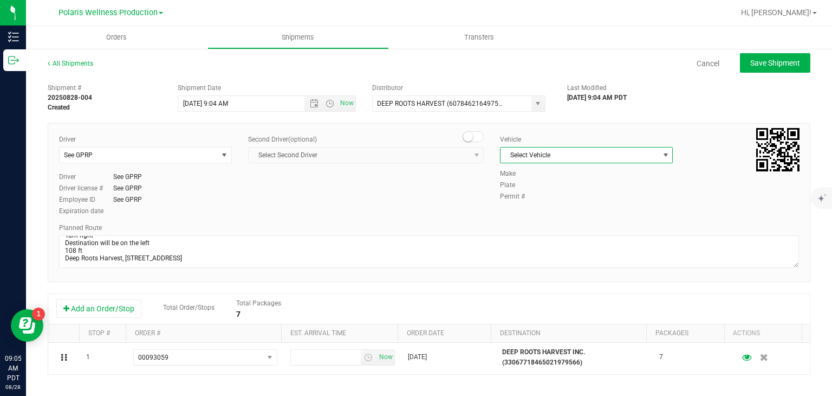
click at [582, 151] on span "Select Vehicle" at bounding box center [580, 154] width 158 height 15
click at [546, 223] on li "See GPRP" at bounding box center [581, 221] width 170 height 16
click at [314, 101] on span "Open the date view" at bounding box center [314, 103] width 9 height 9
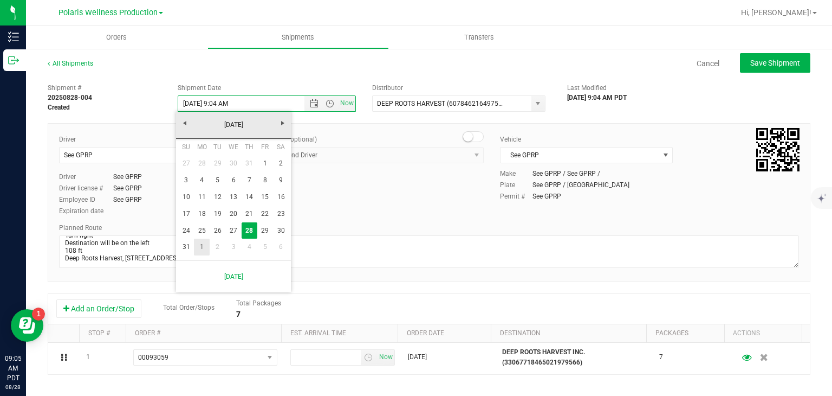
click at [199, 247] on link "1" at bounding box center [202, 246] width 16 height 17
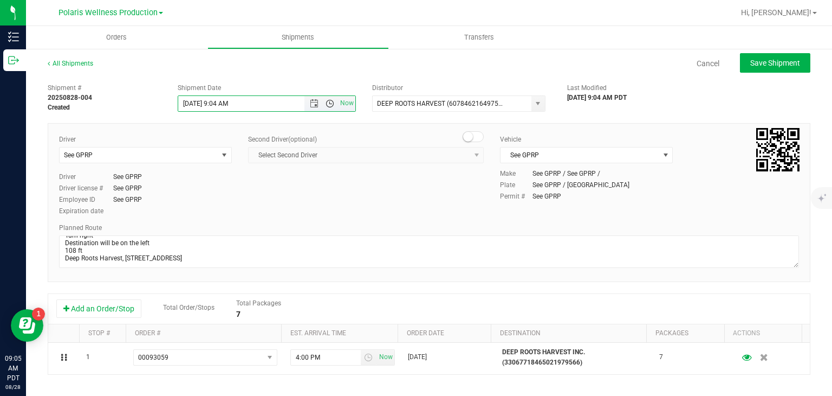
click at [321, 102] on span "Open the time view" at bounding box center [330, 103] width 18 height 9
click at [244, 187] on li "9:00 AM" at bounding box center [264, 183] width 174 height 14
click at [753, 60] on span "Save Shipment" at bounding box center [775, 63] width 50 height 9
type input "9/1/2025 4:00 PM"
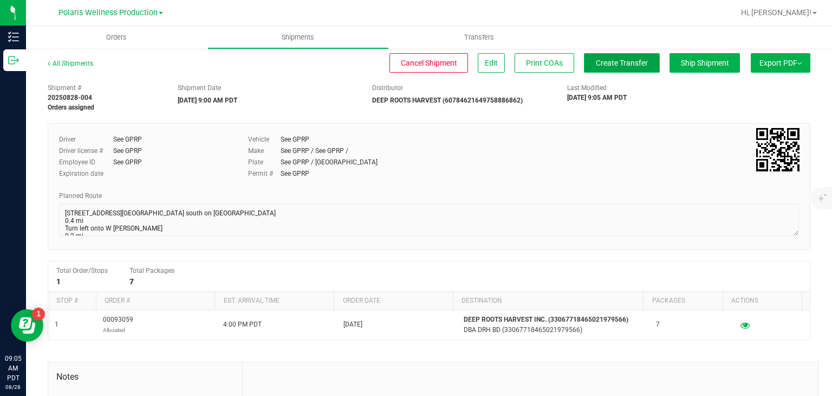
click at [616, 63] on span "Create Transfer" at bounding box center [622, 63] width 52 height 9
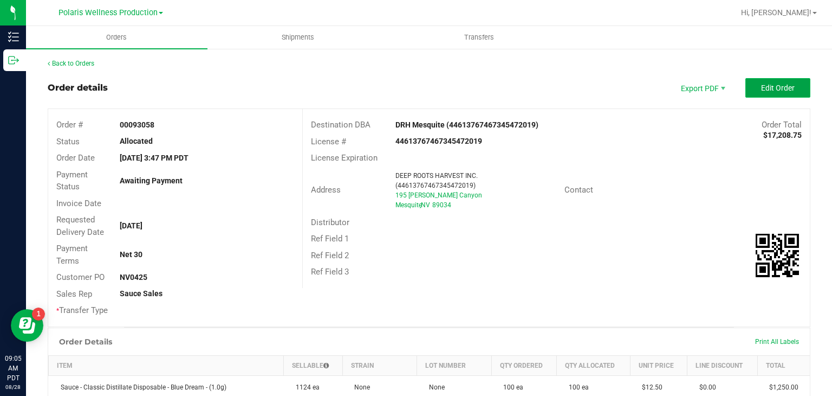
click at [761, 85] on span "Edit Order" at bounding box center [778, 87] width 34 height 9
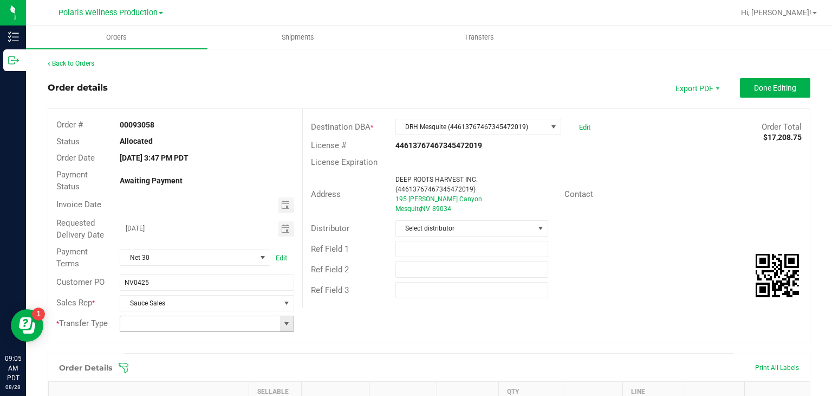
click at [285, 326] on span at bounding box center [286, 323] width 9 height 9
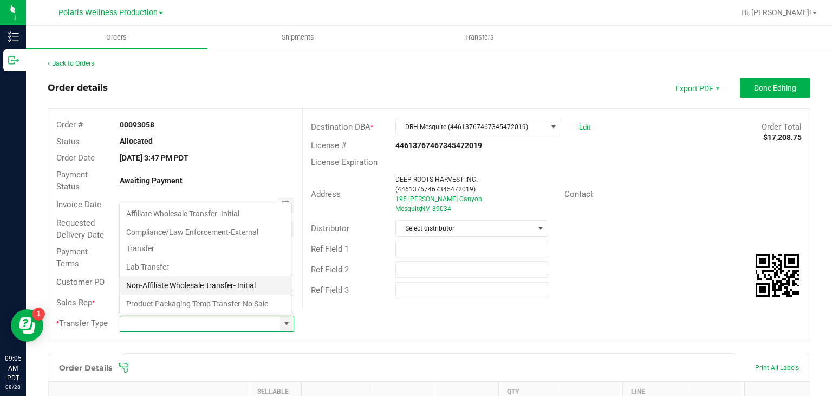
scroll to position [72, 0]
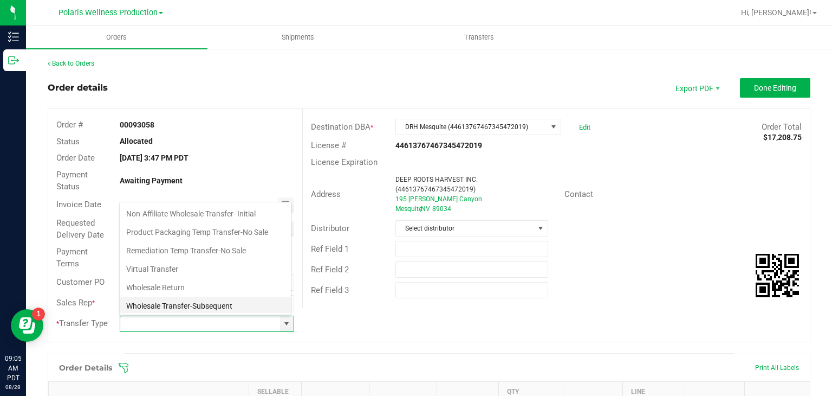
click at [228, 302] on li "Wholesale Transfer-Subsequent" at bounding box center [205, 305] width 171 height 18
type input "Wholesale Transfer-Subsequent"
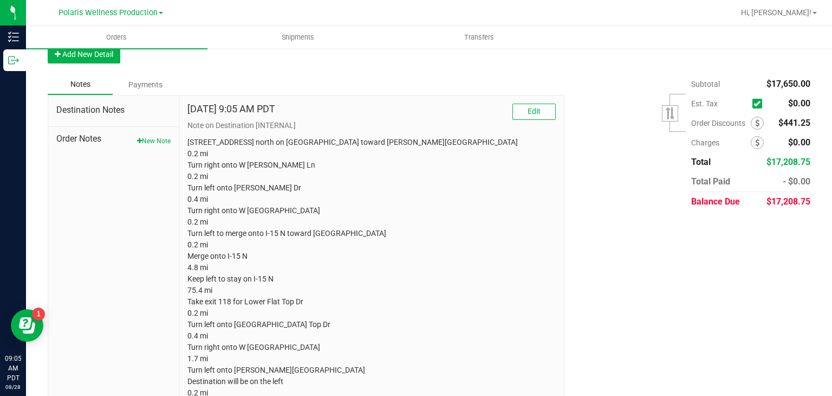
scroll to position [841, 0]
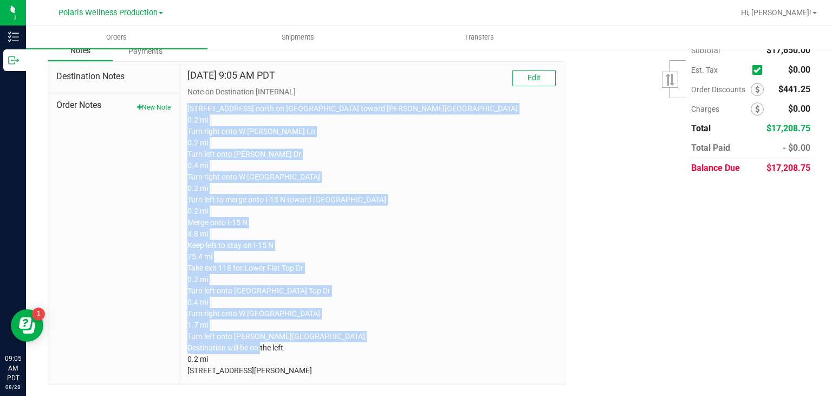
drag, startPoint x: 186, startPoint y: 93, endPoint x: 501, endPoint y: 371, distance: 419.9
click at [501, 371] on p "5385 Polaris Ave Head north on Polaris Ave toward Al Davis Way 0.2 mi Turn righ…" at bounding box center [371, 239] width 368 height 273
copy p "5385 Polaris Ave Head north on Polaris Ave toward Al Davis Way 0.2 mi Turn righ…"
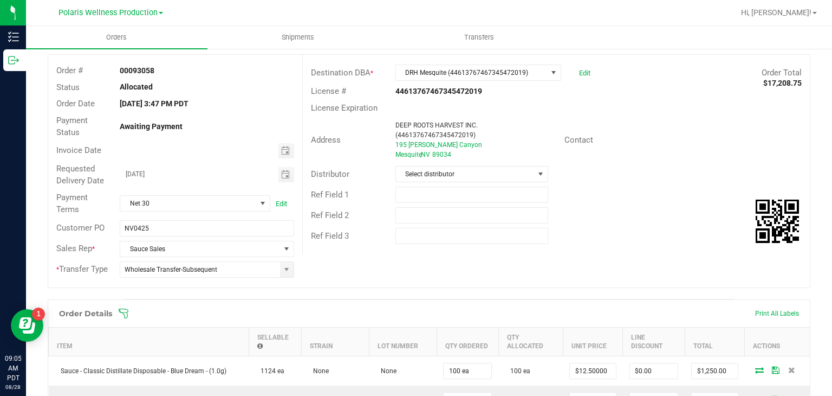
scroll to position [0, 0]
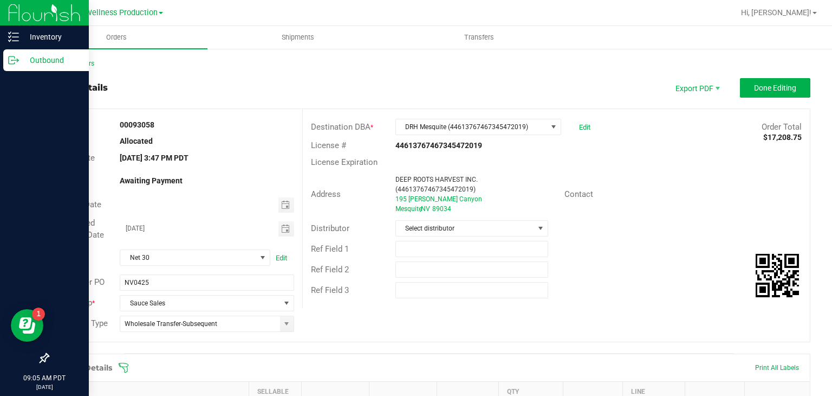
click at [30, 59] on p "Outbound" at bounding box center [51, 60] width 65 height 13
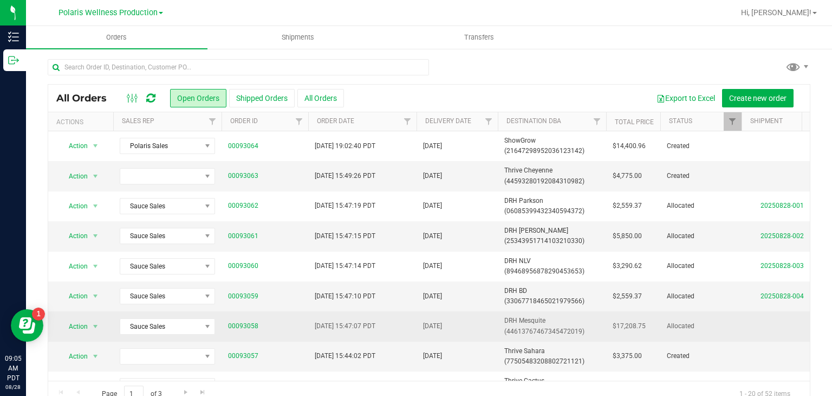
scroll to position [64, 0]
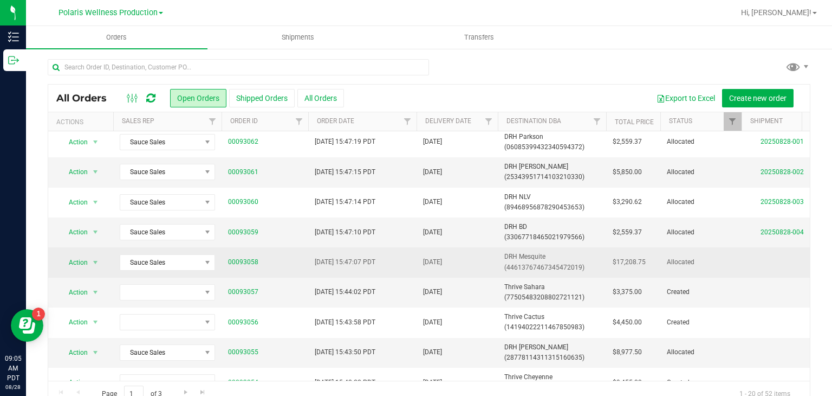
click at [503, 268] on td "DRH Mesquite (44613767467345472019)" at bounding box center [552, 262] width 108 height 30
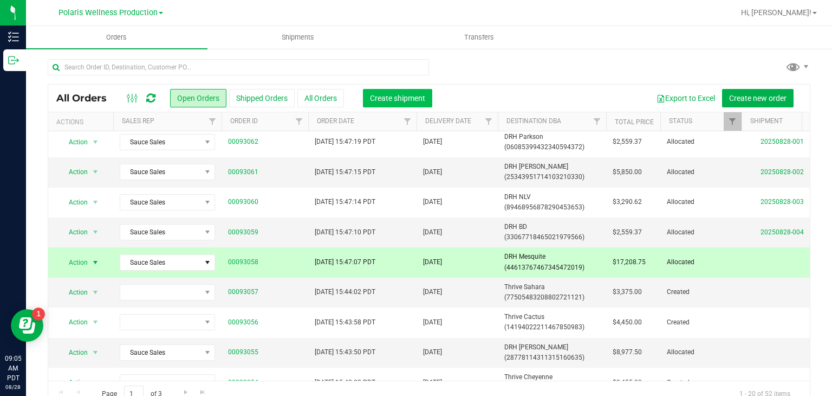
click at [371, 94] on span "Create shipment" at bounding box center [397, 98] width 55 height 9
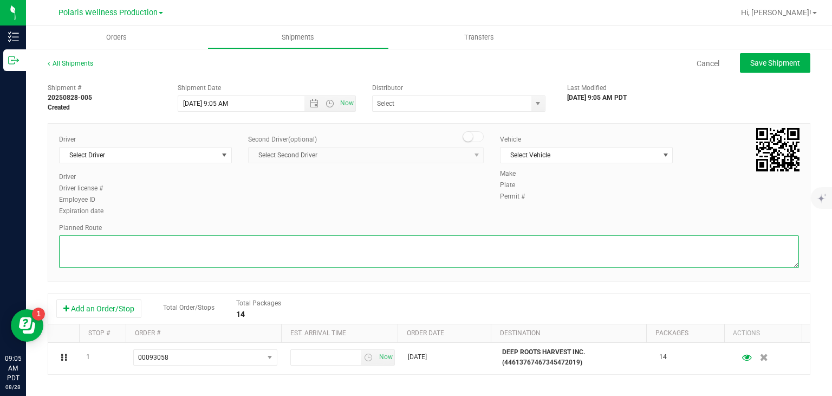
click at [360, 256] on textarea at bounding box center [429, 251] width 740 height 33
paste textarea "5385 Polaris Ave Head north on Polaris Ave toward Al Davis Way 0.2 mi Turn righ…"
type textarea "5385 Polaris Ave Head north on Polaris Ave toward Al Davis Way 0.2 mi Turn righ…"
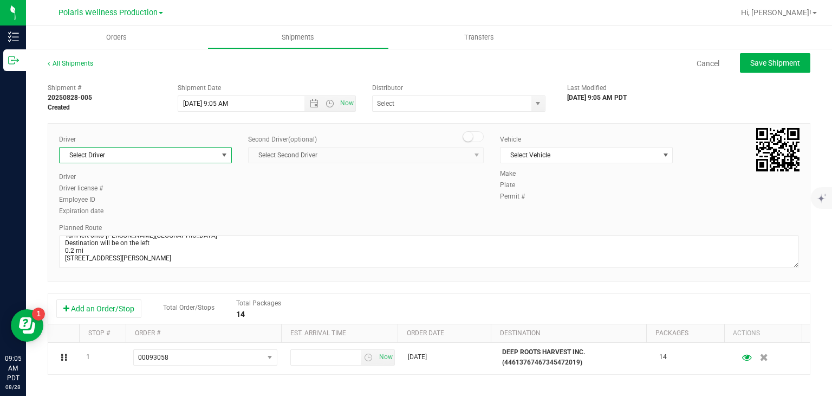
click at [225, 159] on span "select" at bounding box center [225, 154] width 14 height 15
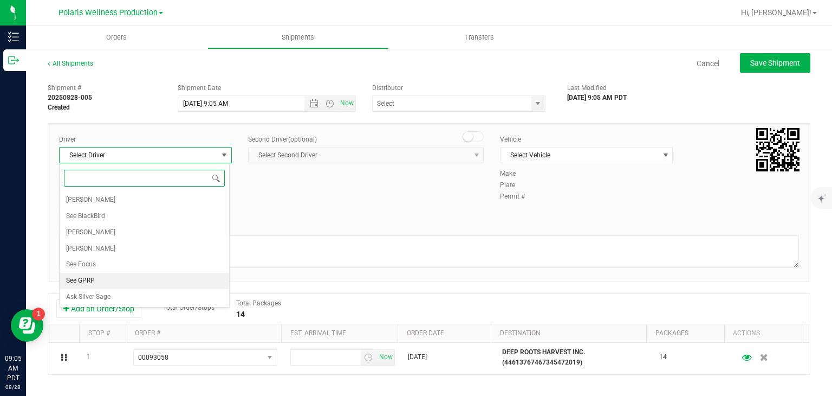
click at [119, 284] on li "See GPRP" at bounding box center [145, 281] width 170 height 16
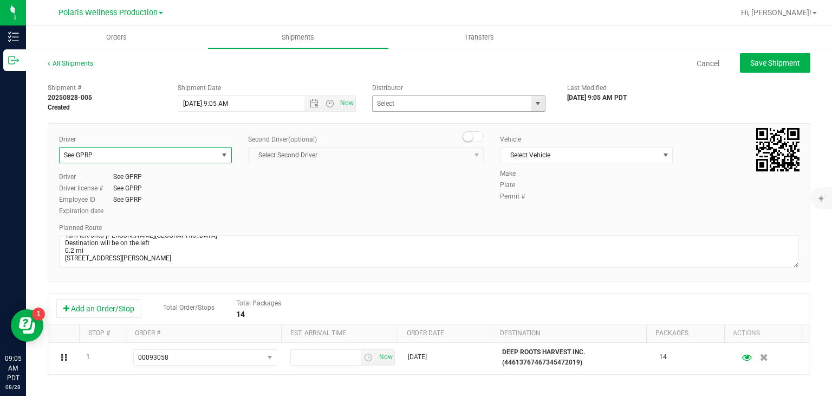
click at [534, 100] on span "select" at bounding box center [538, 103] width 9 height 9
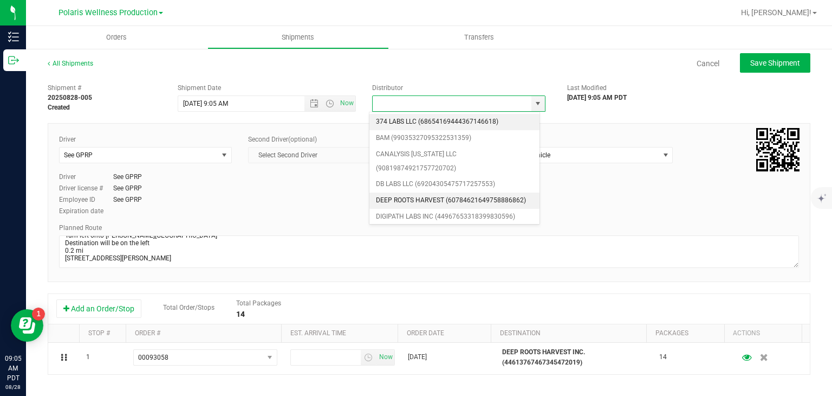
click at [427, 195] on li "DEEP ROOTS HARVEST (60784621649758886862)" at bounding box center [455, 200] width 170 height 16
type input "DEEP ROOTS HARVEST (60784621649758886862)"
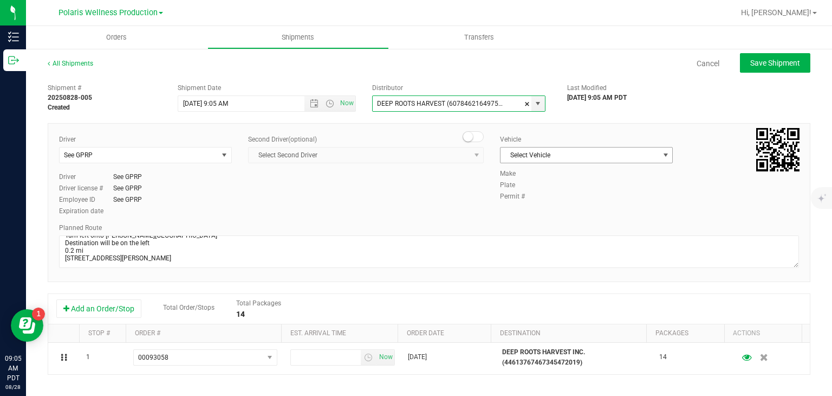
click at [589, 154] on span "Select Vehicle" at bounding box center [580, 154] width 158 height 15
click at [548, 218] on li "See GPRP" at bounding box center [581, 221] width 170 height 16
click at [307, 101] on span "Now" at bounding box center [330, 103] width 51 height 15
click at [310, 101] on span "Open the date view" at bounding box center [314, 103] width 9 height 9
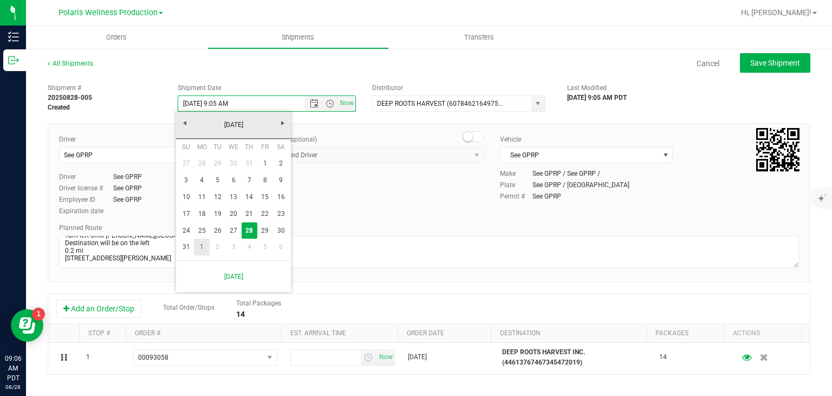
click at [201, 247] on link "1" at bounding box center [202, 246] width 16 height 17
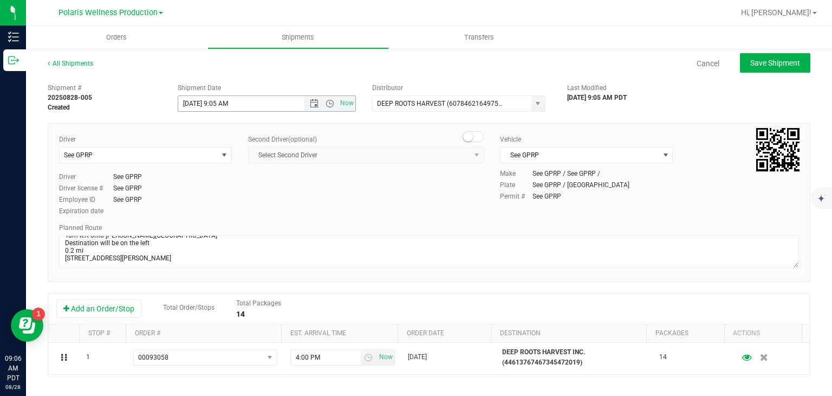
click at [325, 108] on span "Now" at bounding box center [330, 103] width 51 height 15
click at [326, 104] on span "Open the time view" at bounding box center [330, 103] width 9 height 9
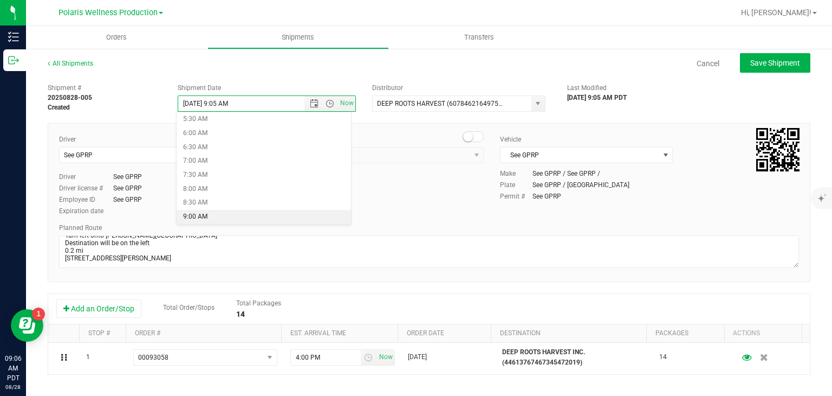
click at [229, 221] on li "9:00 AM" at bounding box center [264, 217] width 174 height 14
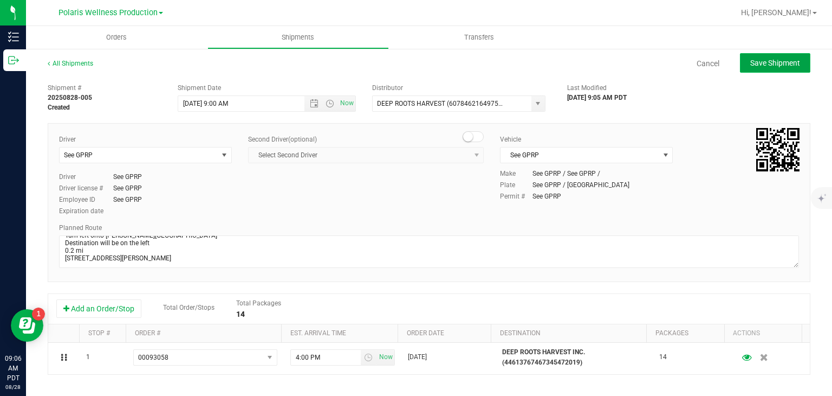
click at [759, 72] on button "Save Shipment" at bounding box center [775, 63] width 70 height 20
type input "9/1/2025 4:00 PM"
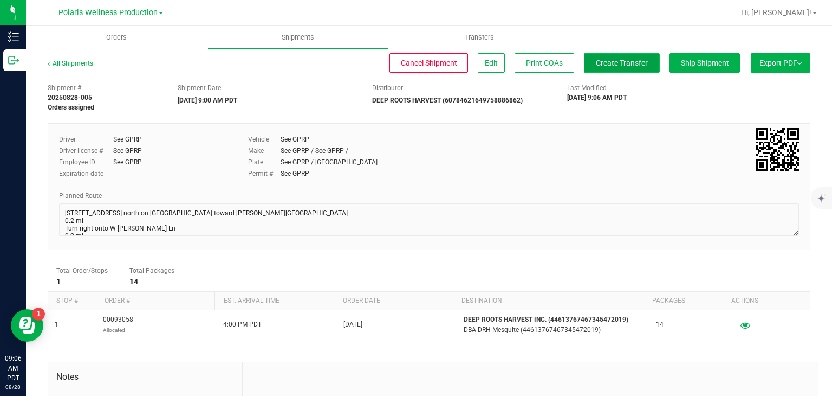
click at [631, 63] on span "Create Transfer" at bounding box center [622, 63] width 52 height 9
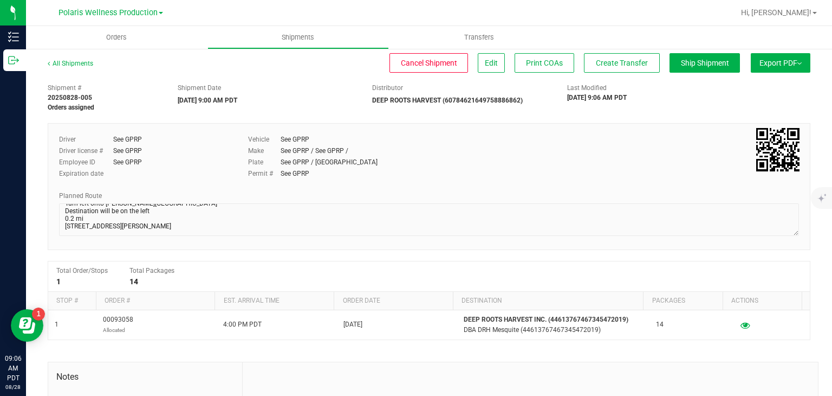
scroll to position [174, 0]
click at [485, 66] on span "Edit" at bounding box center [491, 63] width 13 height 9
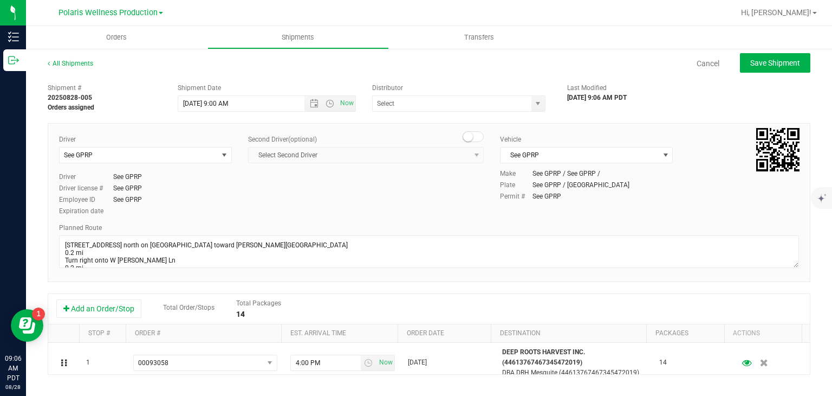
type input "DEEP ROOTS HARVEST (60784621649758886862)"
click at [704, 66] on link "Cancel" at bounding box center [708, 63] width 23 height 11
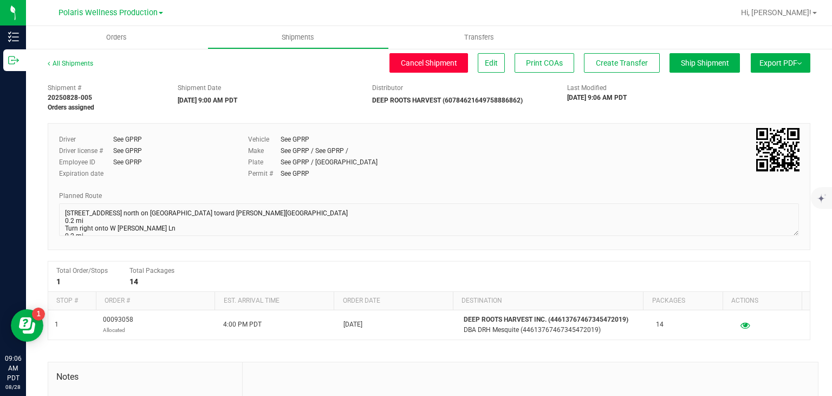
click at [452, 66] on button "Cancel Shipment" at bounding box center [429, 63] width 79 height 20
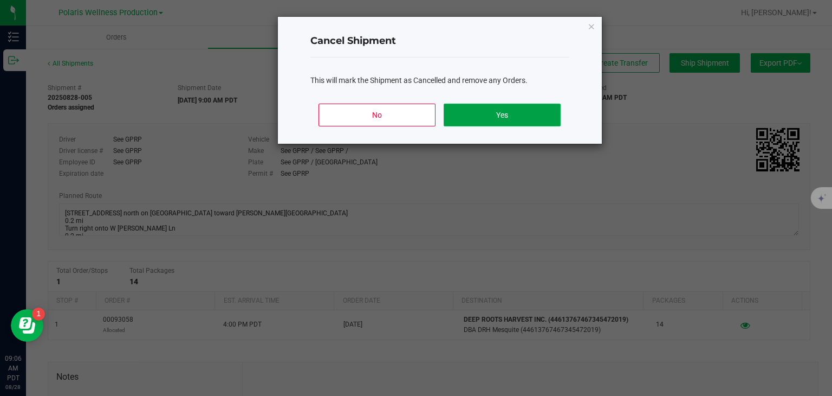
click at [478, 118] on button "Yes" at bounding box center [502, 114] width 116 height 23
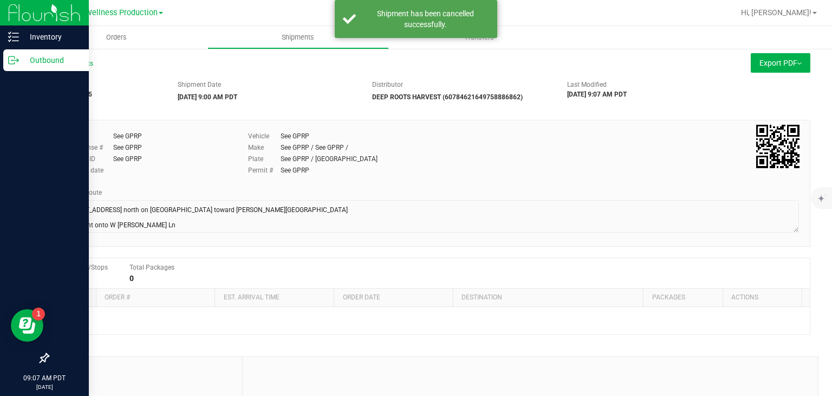
click at [15, 62] on icon at bounding box center [13, 60] width 11 height 11
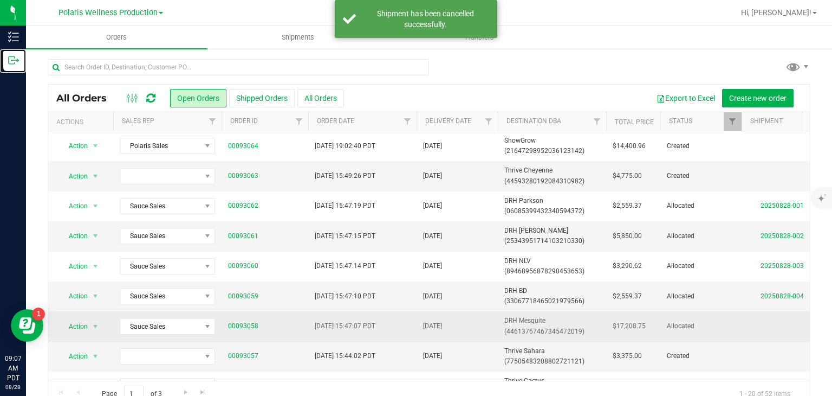
scroll to position [50, 0]
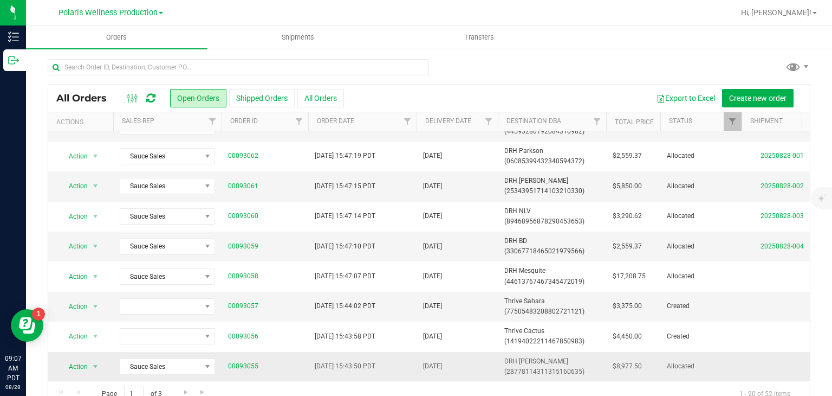
click at [598, 356] on span "DRH [PERSON_NAME] (28778114311315160635)" at bounding box center [551, 366] width 95 height 21
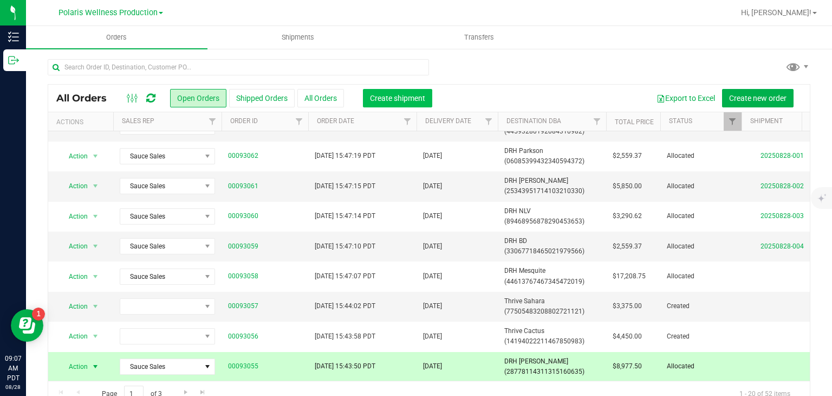
click at [414, 103] on button "Create shipment" at bounding box center [397, 98] width 69 height 18
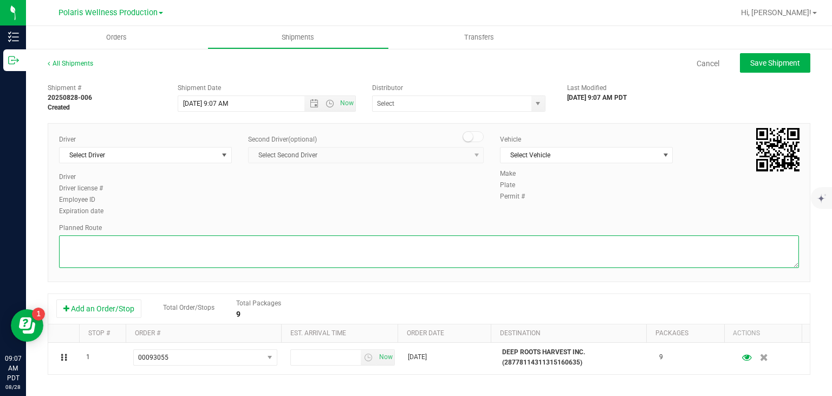
click at [342, 250] on textarea at bounding box center [429, 251] width 740 height 33
paste textarea "[STREET_ADDRESS] Get on I-15 N from [PERSON_NAME] Dr 5 min (1.2 mi) Take US-[GE…"
type textarea "[STREET_ADDRESS] Get on I-15 N from [PERSON_NAME] Dr 5 min (1.2 mi) Take US-[GE…"
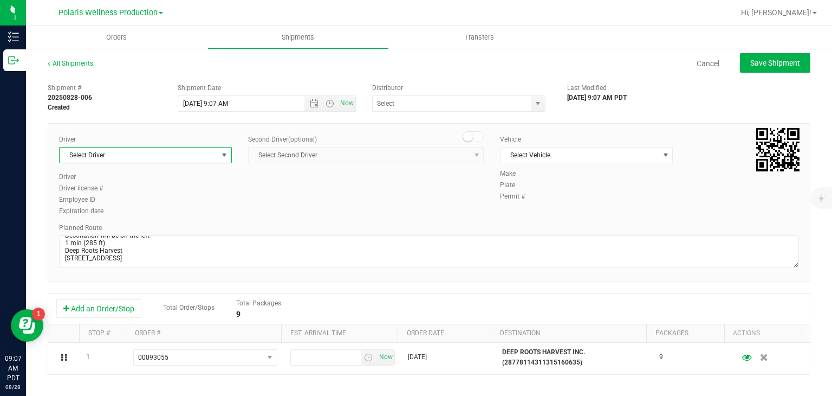
click at [223, 154] on span "select" at bounding box center [224, 155] width 9 height 9
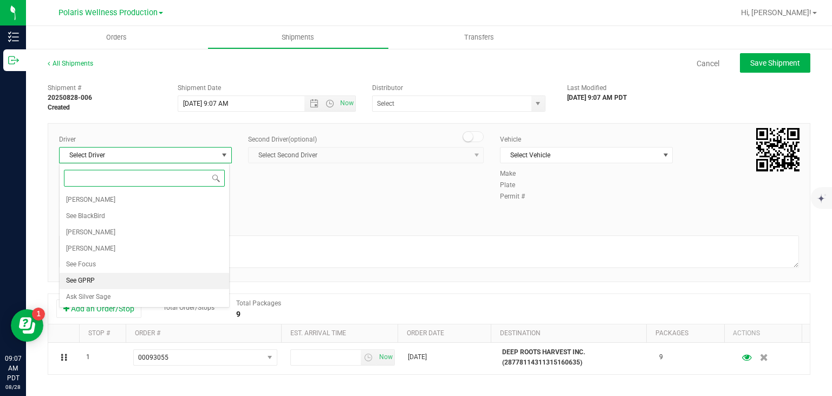
click at [122, 273] on li "See GPRP" at bounding box center [145, 281] width 170 height 16
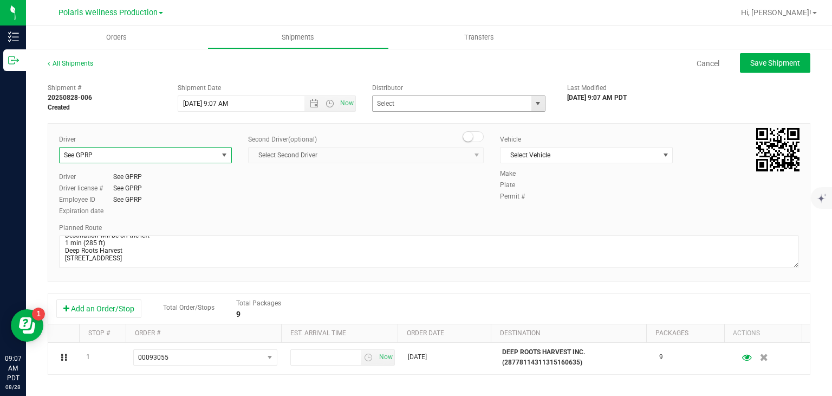
click at [532, 105] on span "select" at bounding box center [539, 103] width 14 height 15
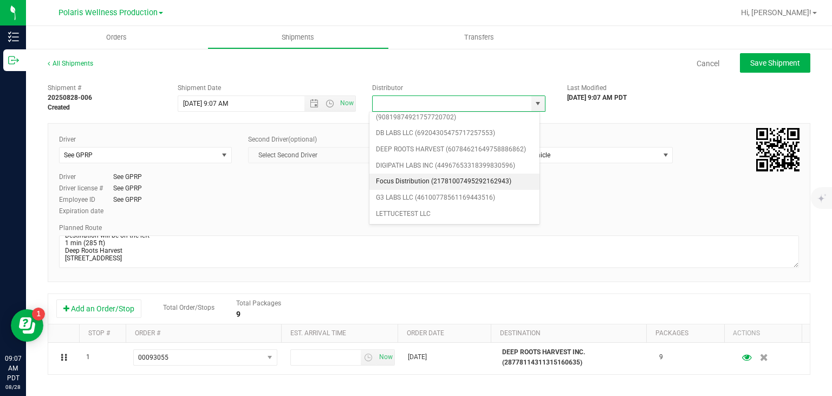
scroll to position [75, 0]
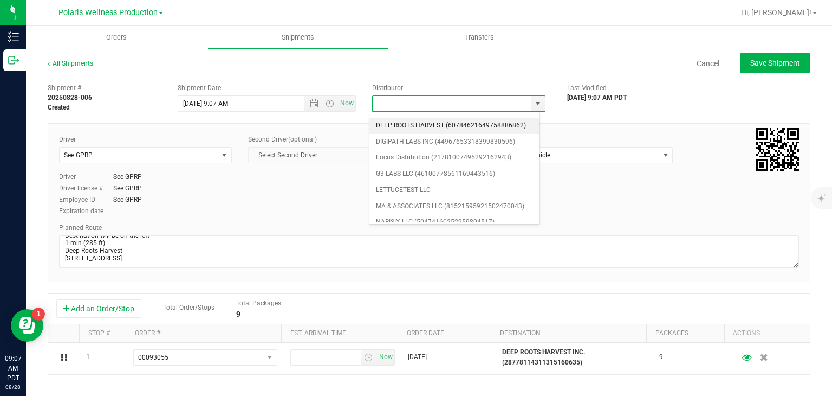
click at [423, 120] on li "DEEP ROOTS HARVEST (60784621649758886862)" at bounding box center [455, 126] width 170 height 16
type input "DEEP ROOTS HARVEST (60784621649758886862)"
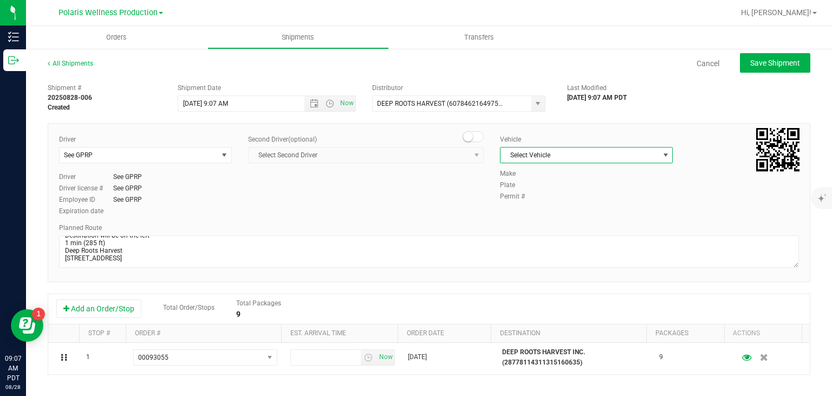
click at [647, 157] on span "Select Vehicle" at bounding box center [580, 154] width 158 height 15
click at [544, 215] on li "See GPRP" at bounding box center [581, 221] width 170 height 16
click at [316, 102] on span "Open the date view" at bounding box center [314, 103] width 18 height 9
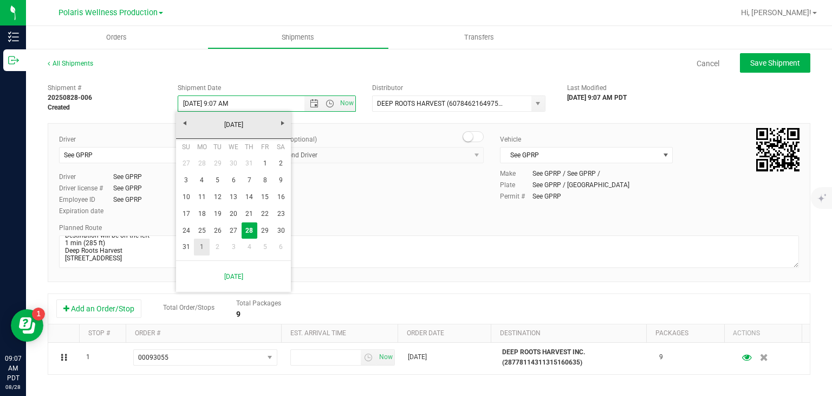
click at [198, 241] on link "1" at bounding box center [202, 246] width 16 height 17
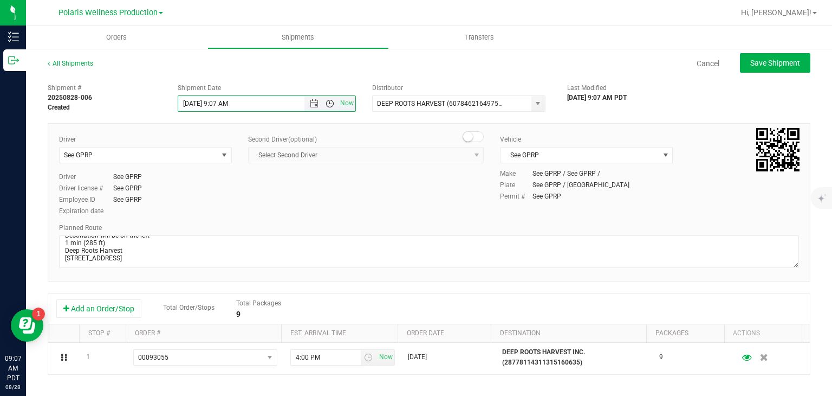
click at [326, 102] on span "Open the time view" at bounding box center [330, 103] width 9 height 9
click at [222, 198] on li "9:00 AM" at bounding box center [264, 198] width 174 height 14
click at [760, 61] on span "Save Shipment" at bounding box center [775, 63] width 50 height 9
type input "[DATE] 4:00 PM"
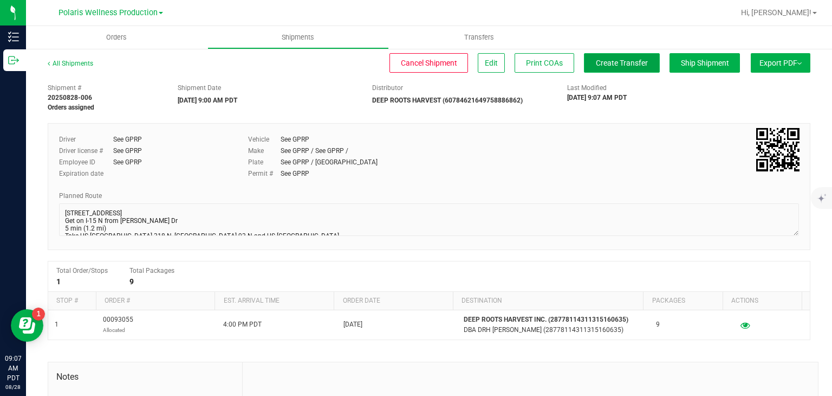
click at [645, 66] on button "Create Transfer" at bounding box center [622, 63] width 76 height 20
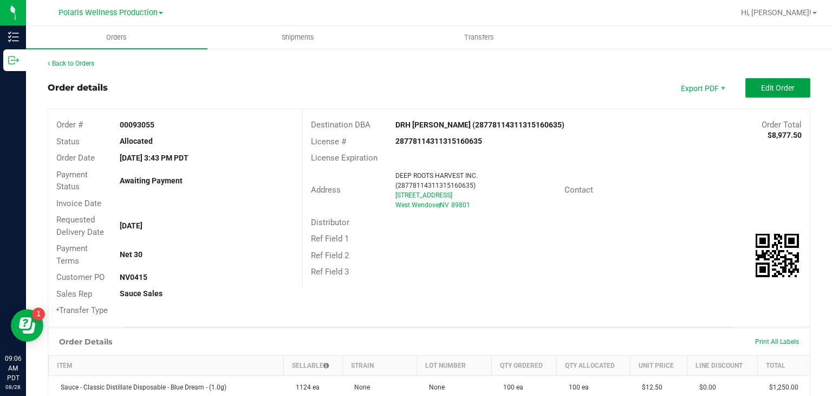
click at [765, 86] on span "Edit Order" at bounding box center [778, 87] width 34 height 9
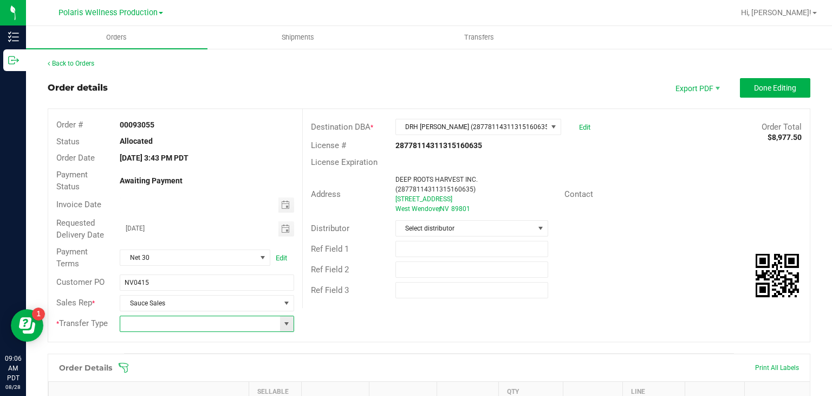
click at [278, 320] on span at bounding box center [207, 323] width 174 height 16
click at [280, 320] on span at bounding box center [287, 323] width 14 height 15
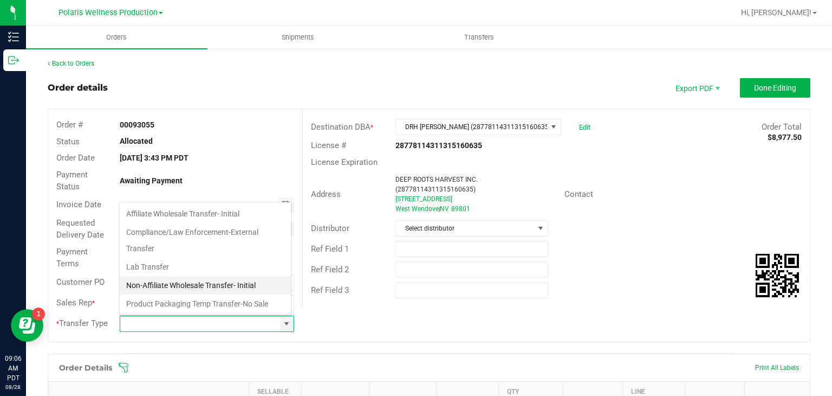
scroll to position [72, 0]
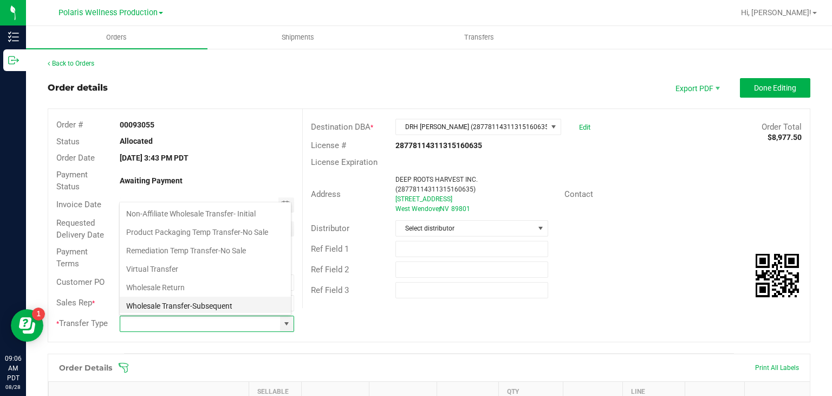
click at [215, 304] on li "Wholesale Transfer-Subsequent" at bounding box center [205, 305] width 171 height 18
type input "Wholesale Transfer-Subsequent"
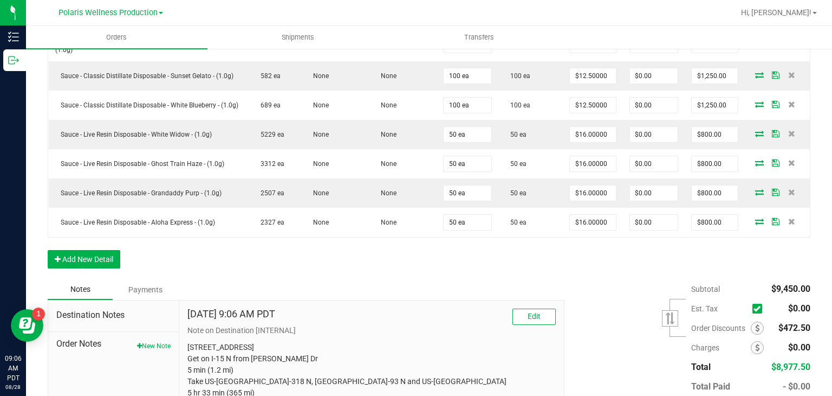
scroll to position [530, 0]
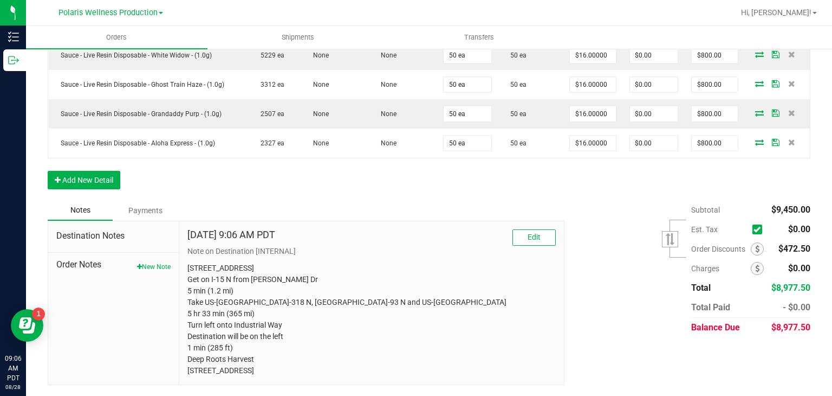
drag, startPoint x: 180, startPoint y: 252, endPoint x: 404, endPoint y: 410, distance: 273.7
click at [404, 395] on html "Inventory Outbound 09:06 AM PDT [DATE] 08/28 Polaris Wellness Production Hi, [P…" at bounding box center [416, 198] width 832 height 396
copy p "[STREET_ADDRESS] Get on I-15 N from [PERSON_NAME] Dr 5 min (1.2 mi) Take US-[GE…"
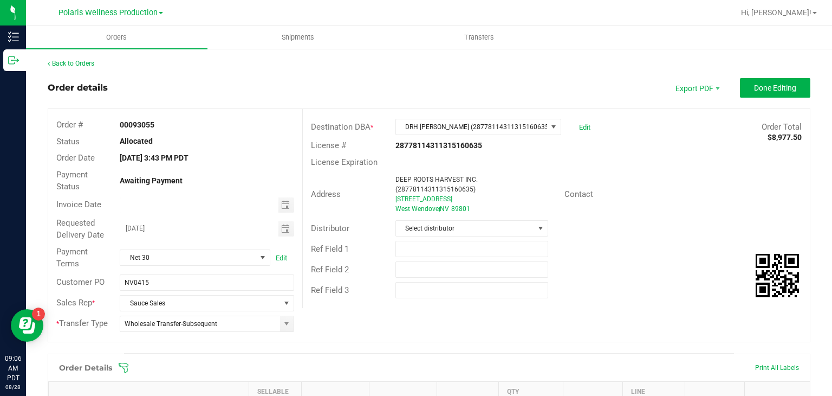
scroll to position [0, 0]
click at [776, 83] on span "Done Editing" at bounding box center [775, 87] width 42 height 9
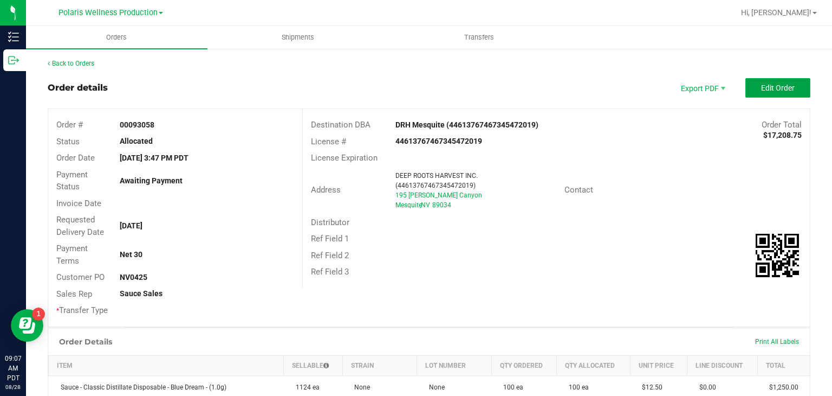
click at [763, 83] on span "Edit Order" at bounding box center [778, 87] width 34 height 9
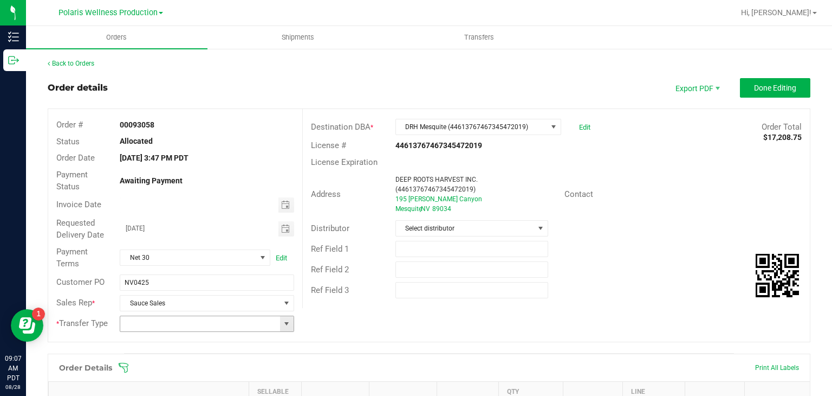
click at [284, 320] on span at bounding box center [286, 323] width 9 height 9
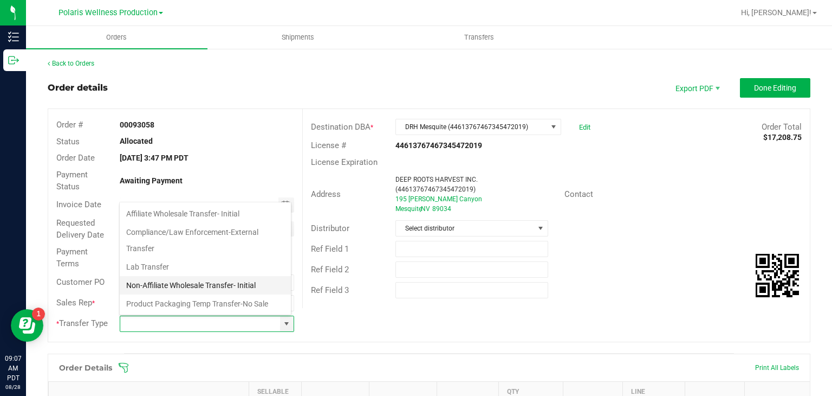
scroll to position [72, 0]
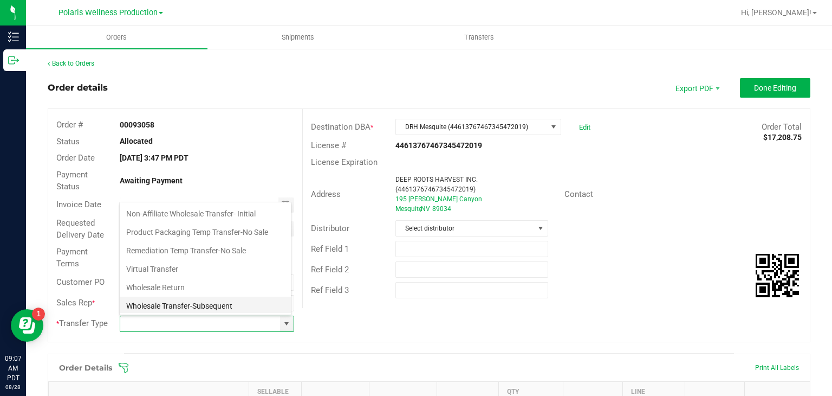
click at [202, 308] on li "Wholesale Transfer-Subsequent" at bounding box center [205, 305] width 171 height 18
type input "Wholesale Transfer-Subsequent"
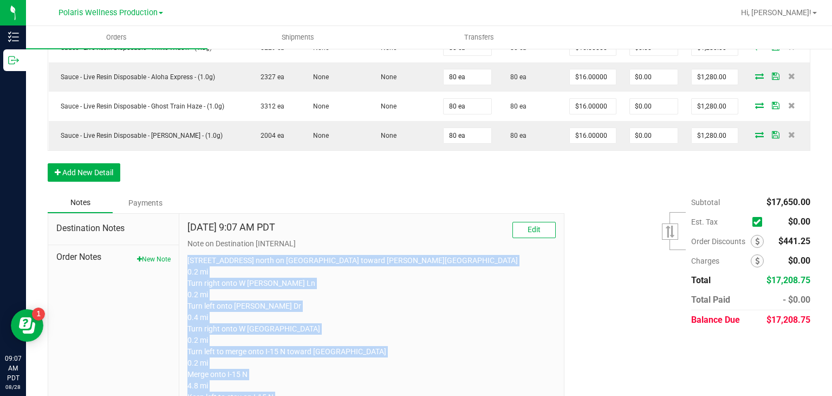
scroll to position [841, 0]
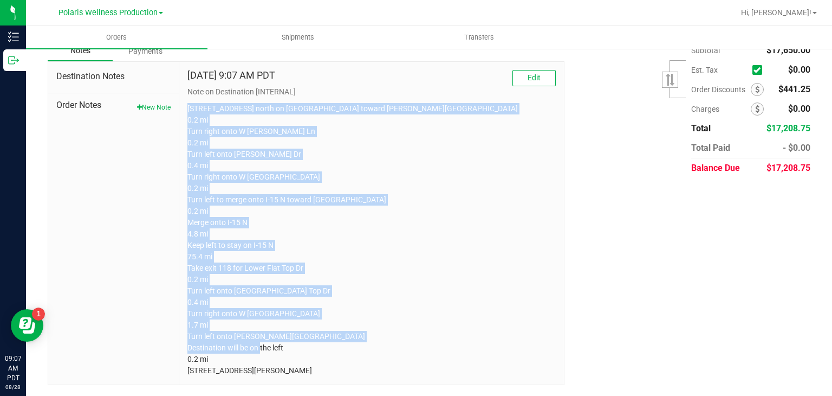
drag, startPoint x: 184, startPoint y: 251, endPoint x: 500, endPoint y: 420, distance: 358.5
click at [500, 395] on html "Inventory Outbound 09:07 AM PDT [DATE] 08/28 Polaris Wellness Production Hi, [P…" at bounding box center [416, 198] width 832 height 396
copy p "[STREET_ADDRESS] north on [GEOGRAPHIC_DATA] toward [PERSON_NAME][GEOGRAPHIC_DAT…"
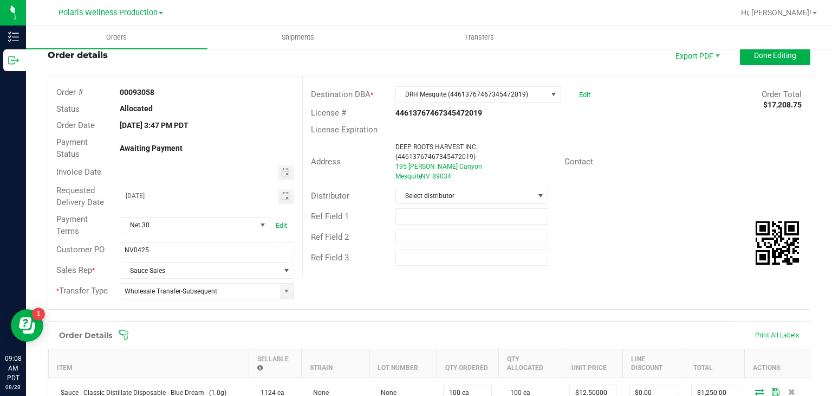
scroll to position [0, 0]
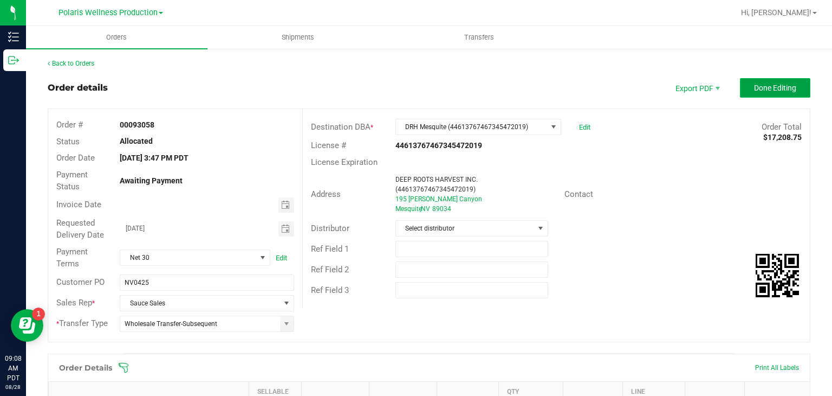
click at [744, 90] on button "Done Editing" at bounding box center [775, 88] width 70 height 20
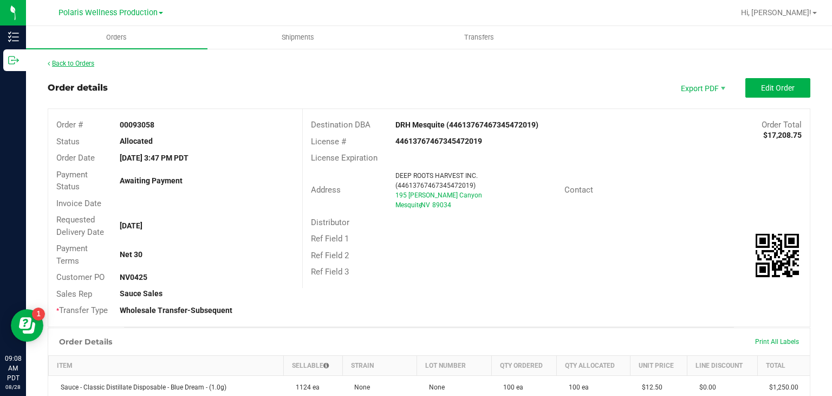
click at [83, 66] on link "Back to Orders" at bounding box center [71, 64] width 47 height 8
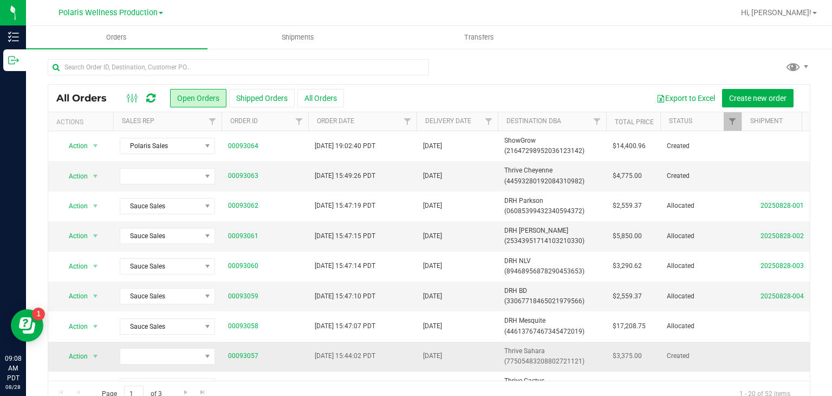
scroll to position [115, 0]
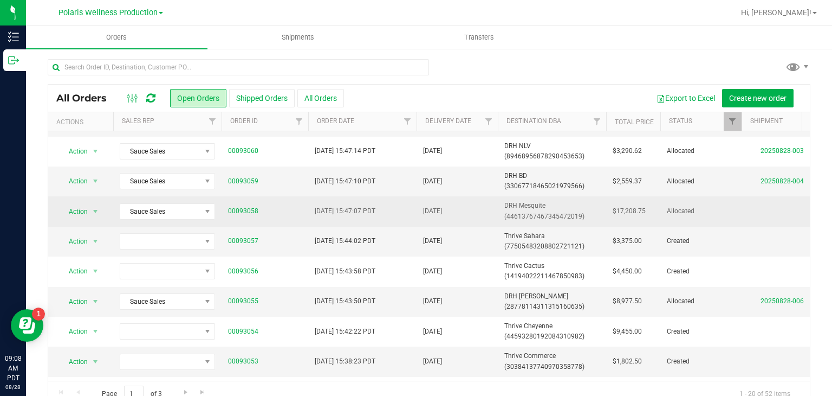
click at [596, 217] on span "DRH Mesquite (44613767467345472019)" at bounding box center [551, 210] width 95 height 21
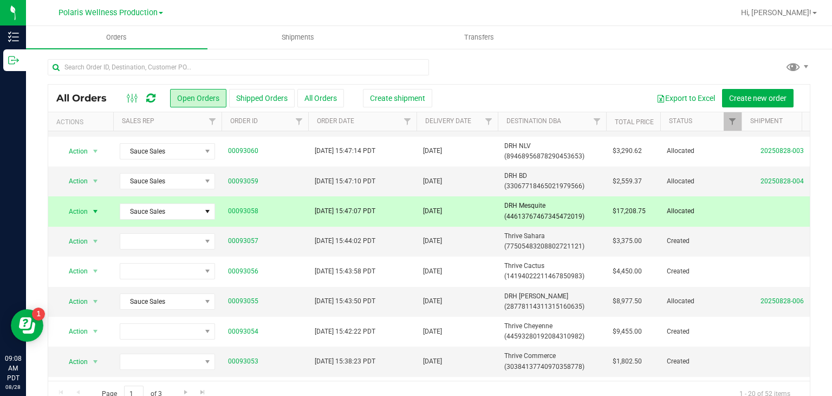
scroll to position [0, 0]
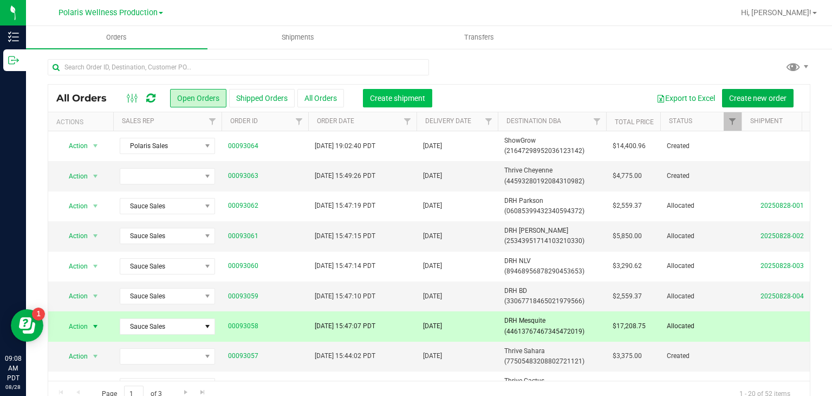
click at [411, 92] on button "Create shipment" at bounding box center [397, 98] width 69 height 18
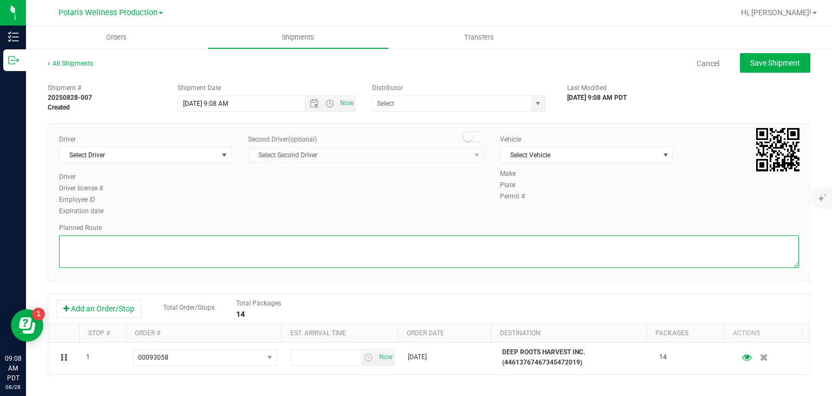
click at [402, 241] on textarea at bounding box center [429, 251] width 740 height 33
paste textarea "5385 Polaris Ave Head north on Polaris Ave toward Al Davis Way 0.2 mi Turn righ…"
type textarea "5385 Polaris Ave Head north on Polaris Ave toward Al Davis Way 0.2 mi Turn righ…"
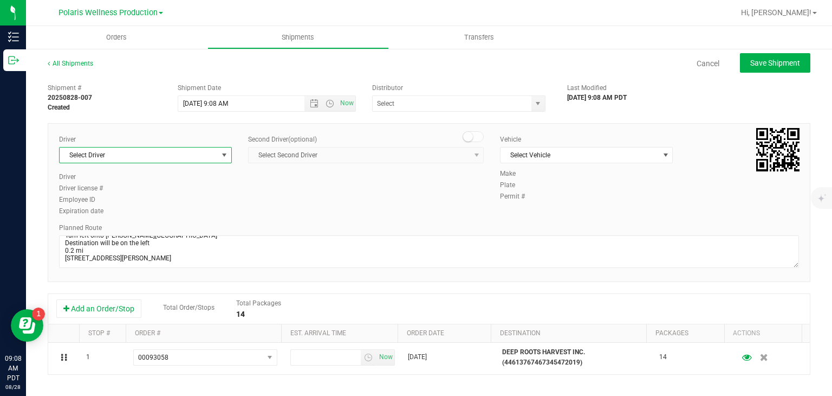
click at [224, 160] on span "select" at bounding box center [225, 154] width 14 height 15
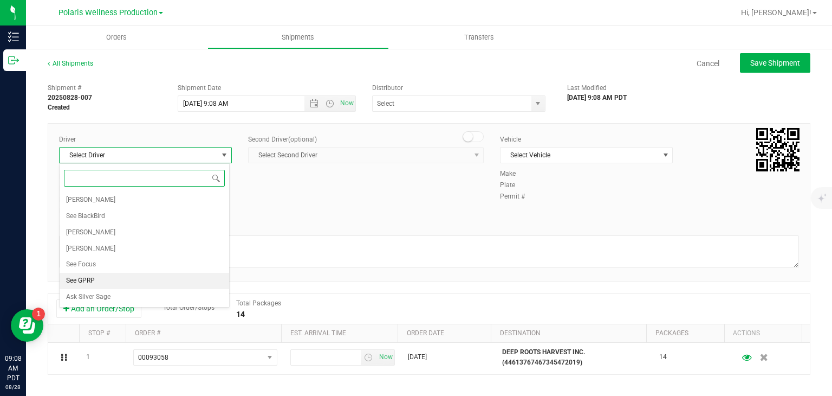
click at [108, 280] on li "See GPRP" at bounding box center [145, 281] width 170 height 16
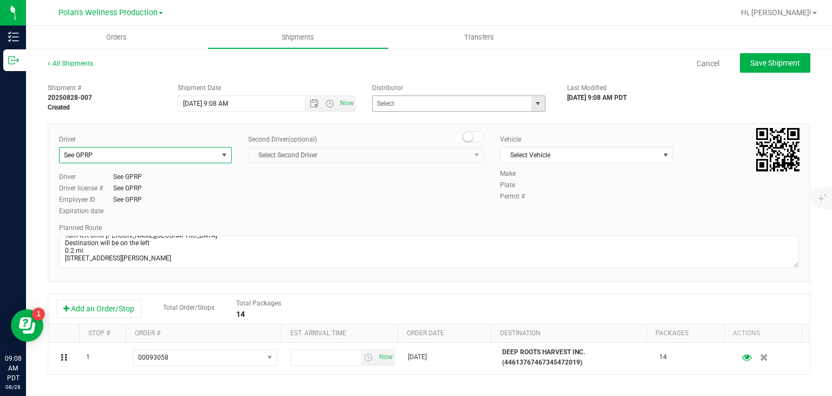
click at [534, 101] on span "select" at bounding box center [538, 103] width 9 height 9
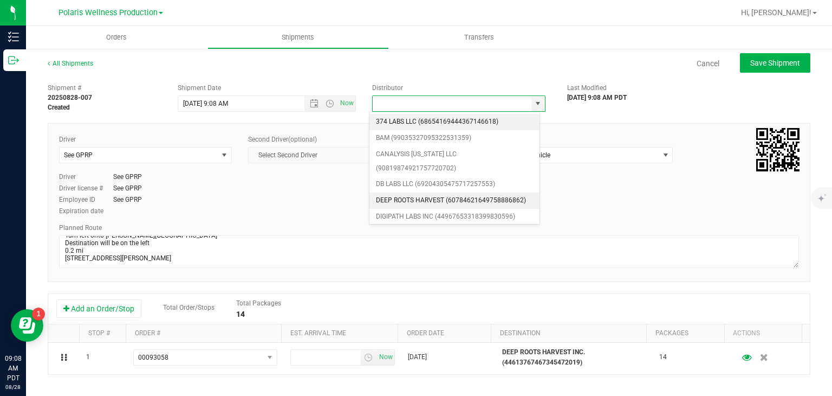
click at [429, 205] on li "DEEP ROOTS HARVEST (60784621649758886862)" at bounding box center [455, 200] width 170 height 16
type input "DEEP ROOTS HARVEST (60784621649758886862)"
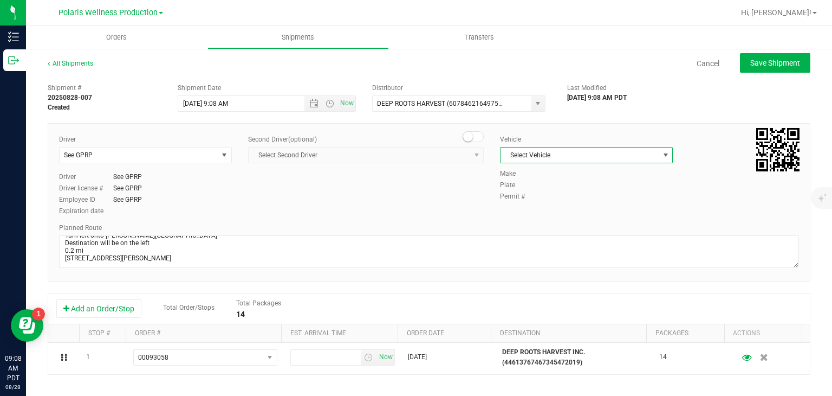
click at [664, 153] on span "select" at bounding box center [666, 154] width 14 height 15
click at [545, 222] on li "See GPRP" at bounding box center [581, 221] width 170 height 16
click at [312, 106] on span "Open the date view" at bounding box center [314, 103] width 9 height 9
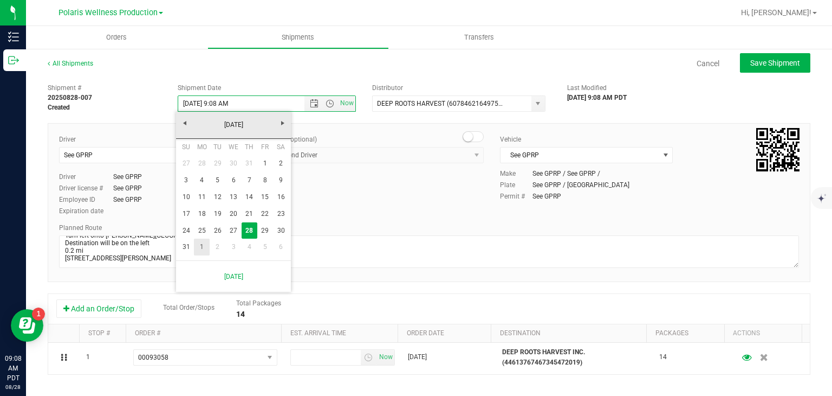
click at [199, 245] on link "1" at bounding box center [202, 246] width 16 height 17
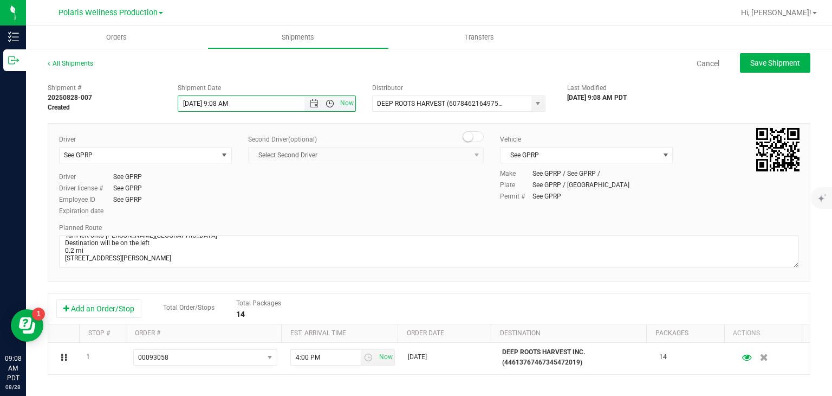
click at [330, 100] on span "Open the time view" at bounding box center [330, 103] width 9 height 9
click at [202, 199] on li "9:00 AM" at bounding box center [264, 196] width 174 height 14
click at [763, 56] on button "Save Shipment" at bounding box center [775, 63] width 70 height 20
type input "9/1/2025 4:00 PM"
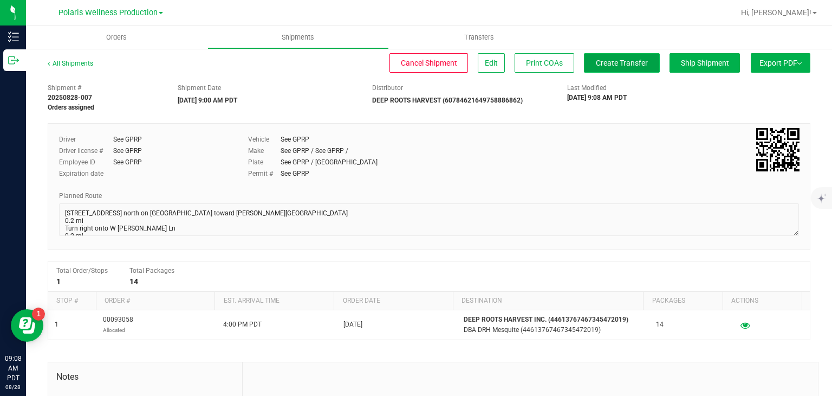
click at [626, 62] on span "Create Transfer" at bounding box center [622, 63] width 52 height 9
